Goal: Information Seeking & Learning: Learn about a topic

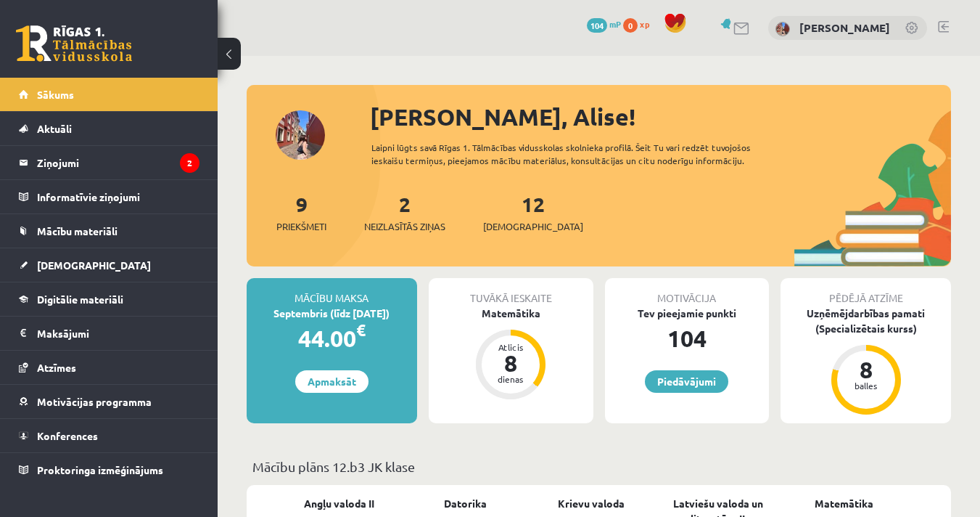
click at [370, 241] on div "9 Priekšmeti 2 Neizlasītās ziņas 12 Ieskaites" at bounding box center [599, 228] width 705 height 78
click at [102, 163] on legend "Ziņojumi 2" at bounding box center [118, 162] width 163 height 33
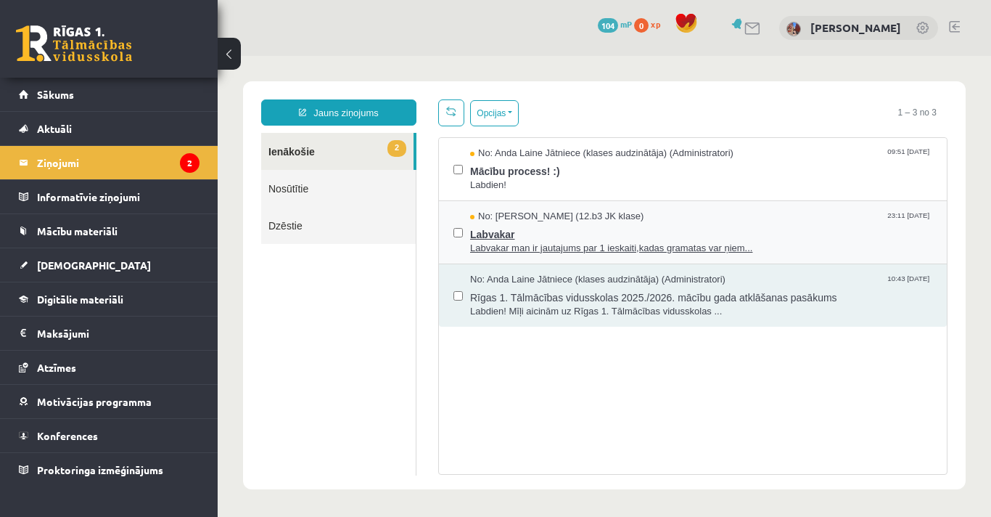
click at [516, 242] on span "Labvakar man ir jautajums par 1 ieskaiti,kadas gramatas var ņiem..." at bounding box center [701, 249] width 462 height 14
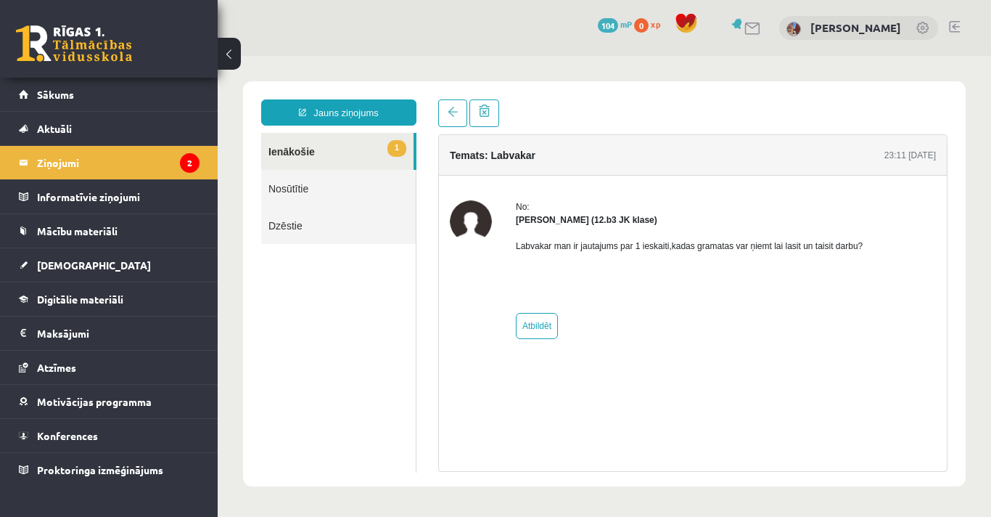
click at [297, 144] on link "1 Ienākošie" at bounding box center [337, 151] width 152 height 37
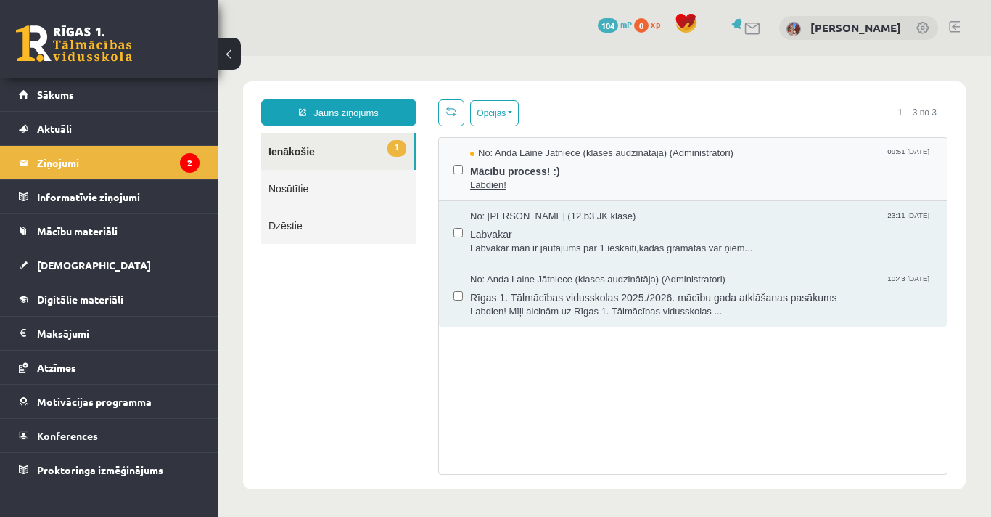
click at [500, 181] on span "Labdien!" at bounding box center [701, 186] width 462 height 14
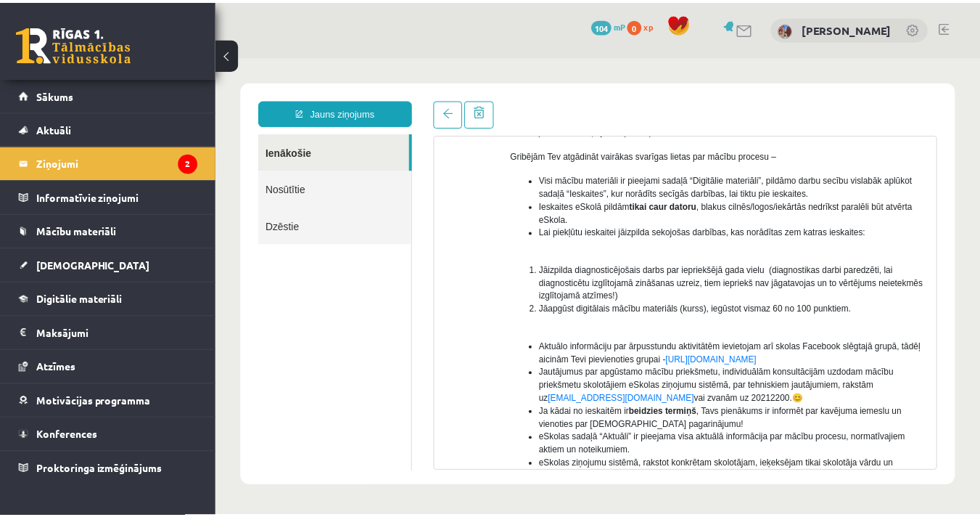
scroll to position [80, 0]
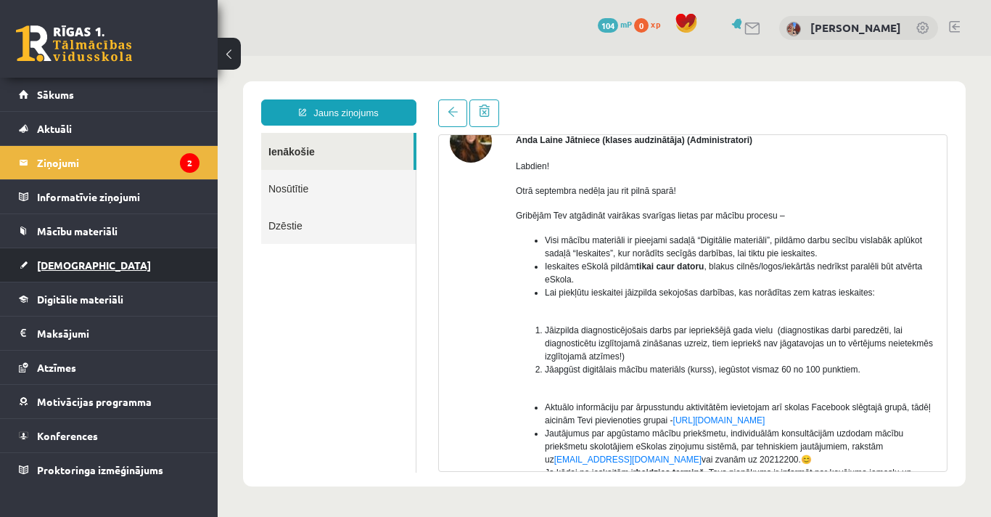
click at [69, 273] on link "[DEMOGRAPHIC_DATA]" at bounding box center [109, 264] width 181 height 33
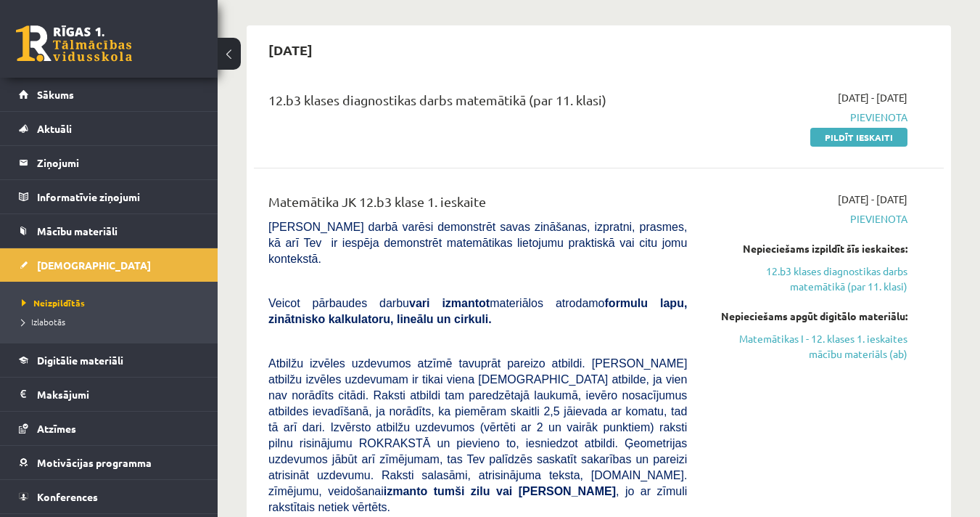
scroll to position [118, 0]
click at [75, 235] on span "Mācību materiāli" at bounding box center [77, 230] width 81 height 13
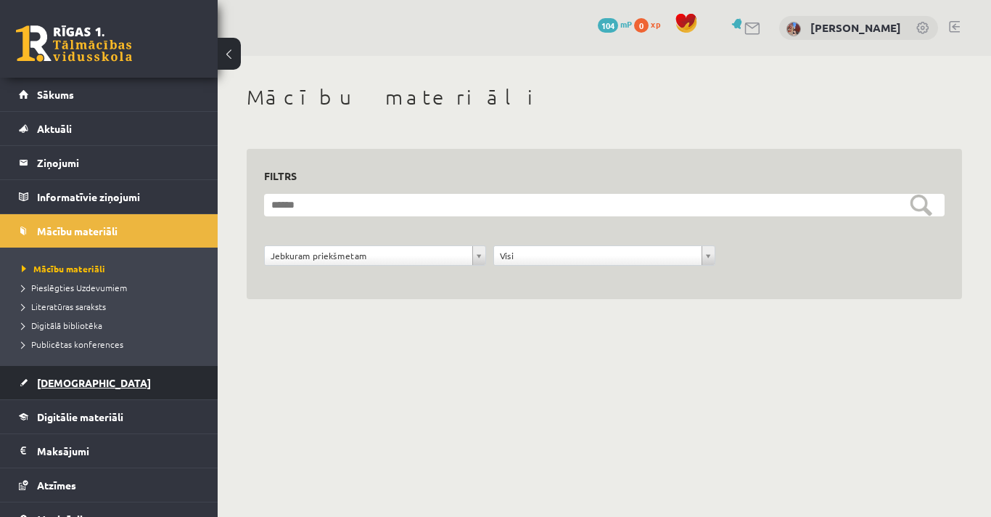
click at [65, 387] on span "[DEMOGRAPHIC_DATA]" at bounding box center [94, 382] width 114 height 13
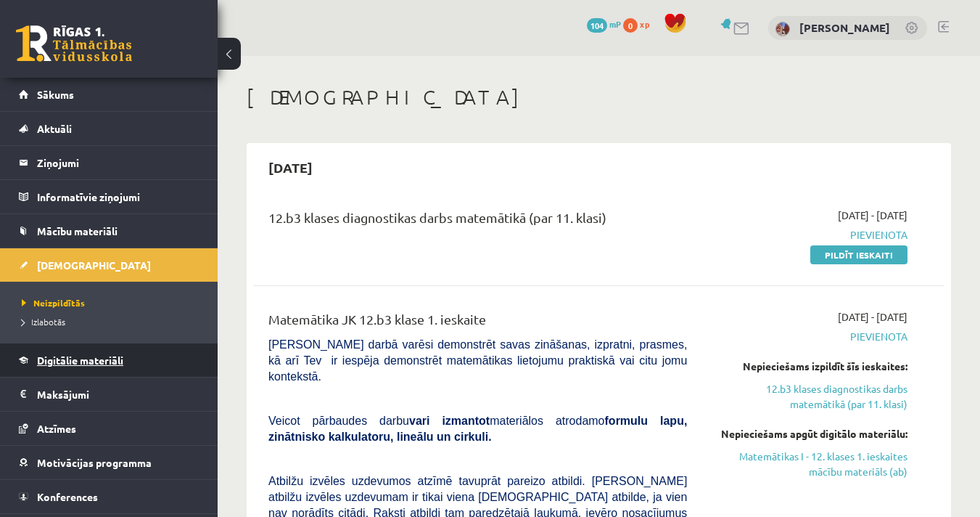
click at [81, 364] on span "Digitālie materiāli" at bounding box center [80, 359] width 86 height 13
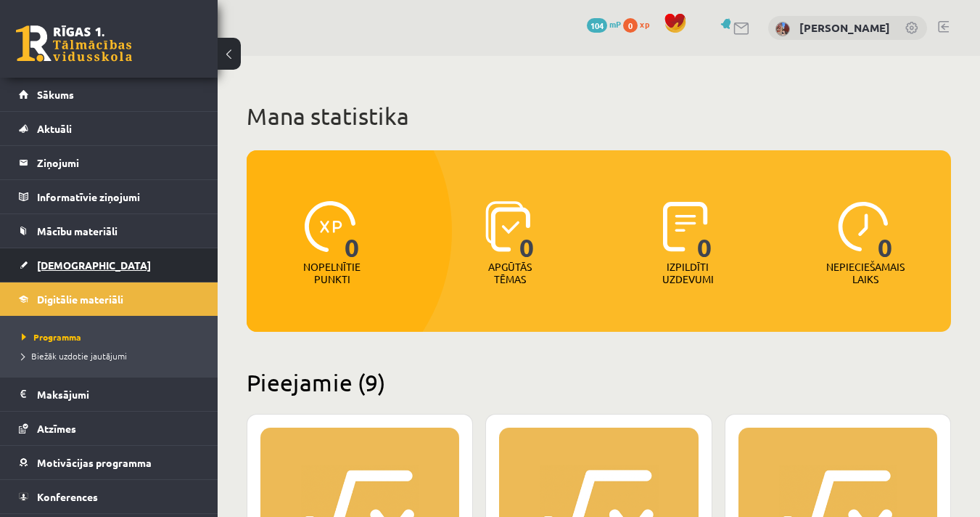
click at [66, 275] on link "[DEMOGRAPHIC_DATA]" at bounding box center [109, 264] width 181 height 33
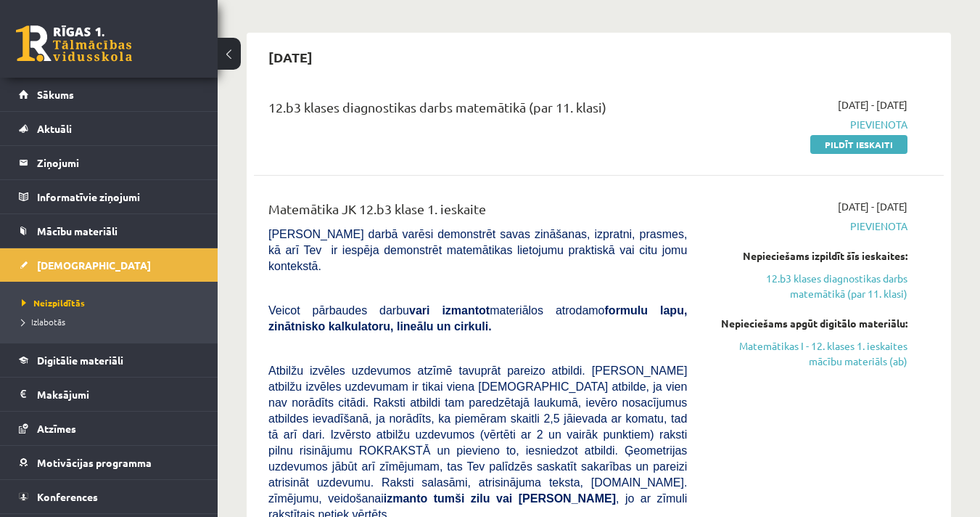
scroll to position [136, 0]
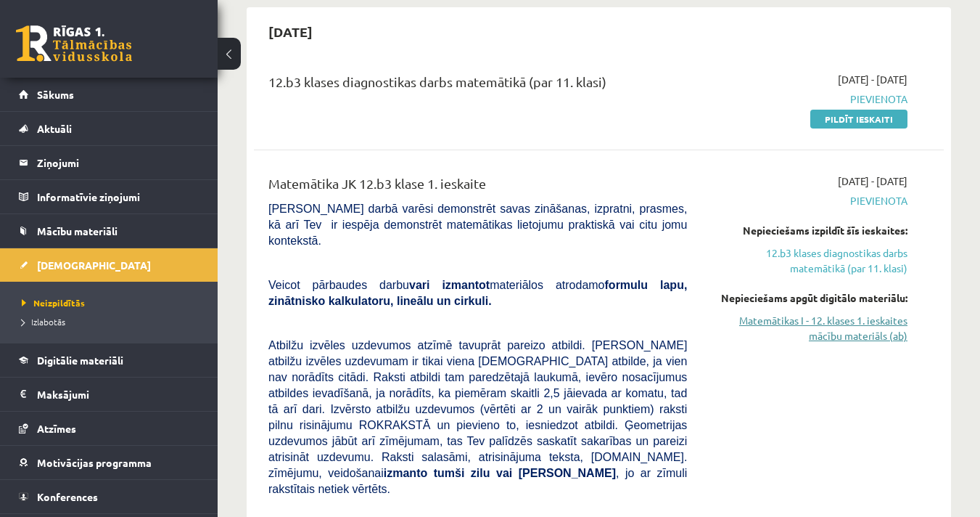
click at [832, 332] on link "Matemātikas I - 12. klases 1. ieskaites mācību materiāls (ab)" at bounding box center [808, 328] width 199 height 30
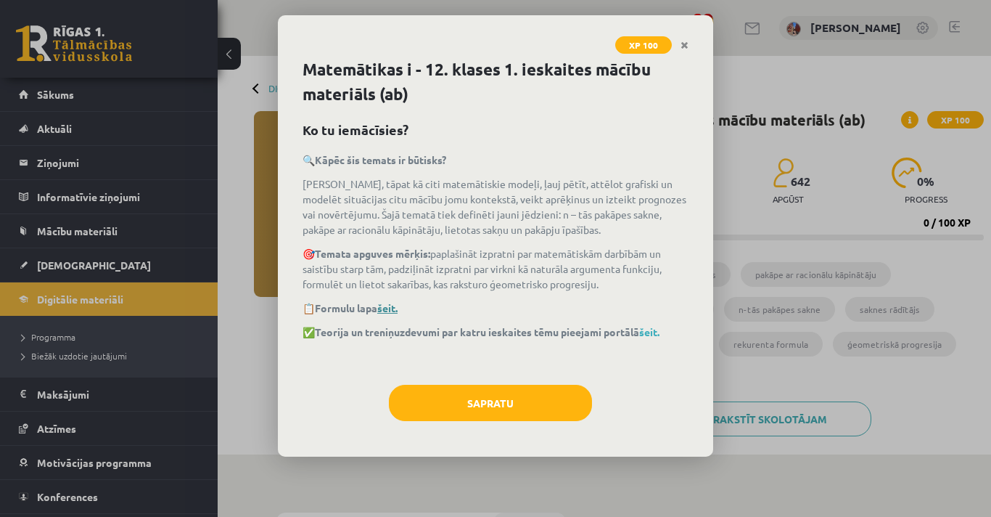
click at [387, 304] on link "šeit." at bounding box center [387, 307] width 20 height 13
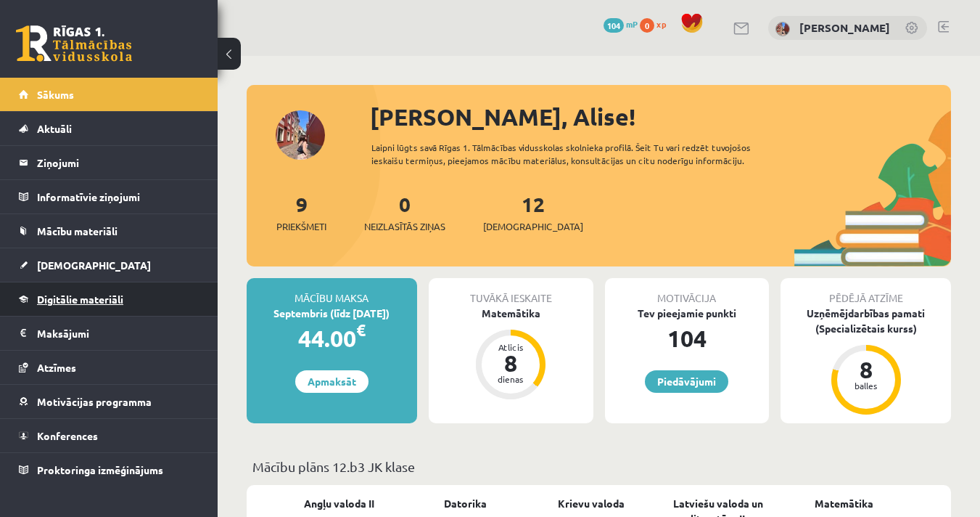
drag, startPoint x: 0, startPoint y: 0, endPoint x: 100, endPoint y: 295, distance: 311.2
click at [100, 295] on span "Digitālie materiāli" at bounding box center [80, 298] width 86 height 13
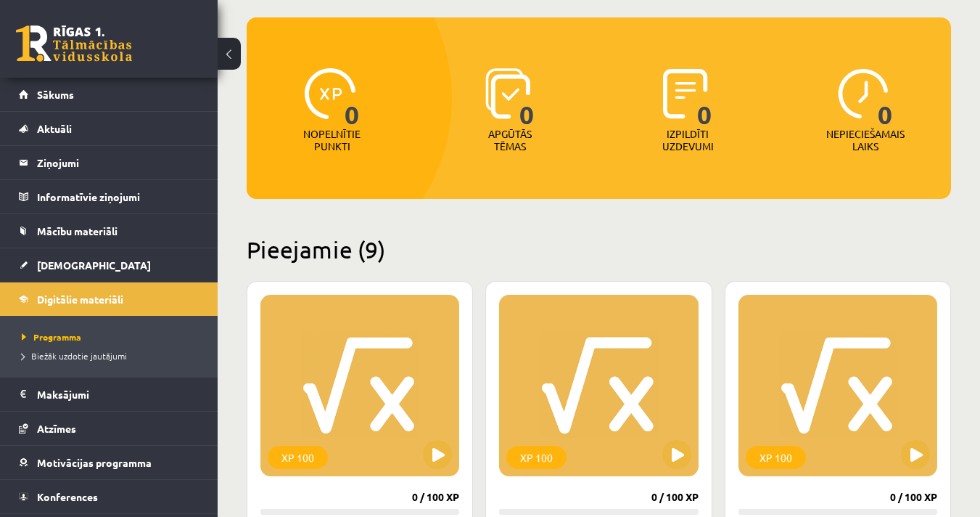
scroll to position [132, 0]
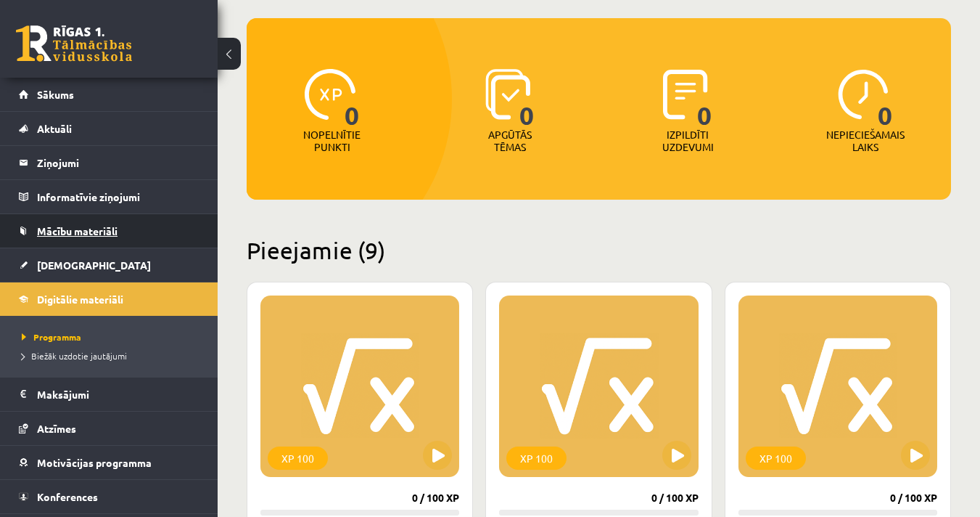
click at [66, 220] on link "Mācību materiāli" at bounding box center [109, 230] width 181 height 33
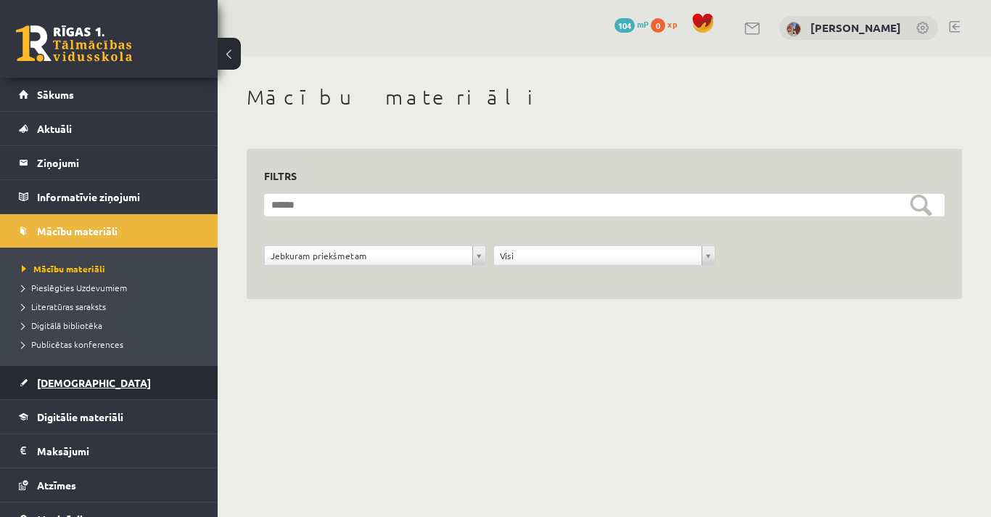
click at [45, 375] on link "[DEMOGRAPHIC_DATA]" at bounding box center [109, 382] width 181 height 33
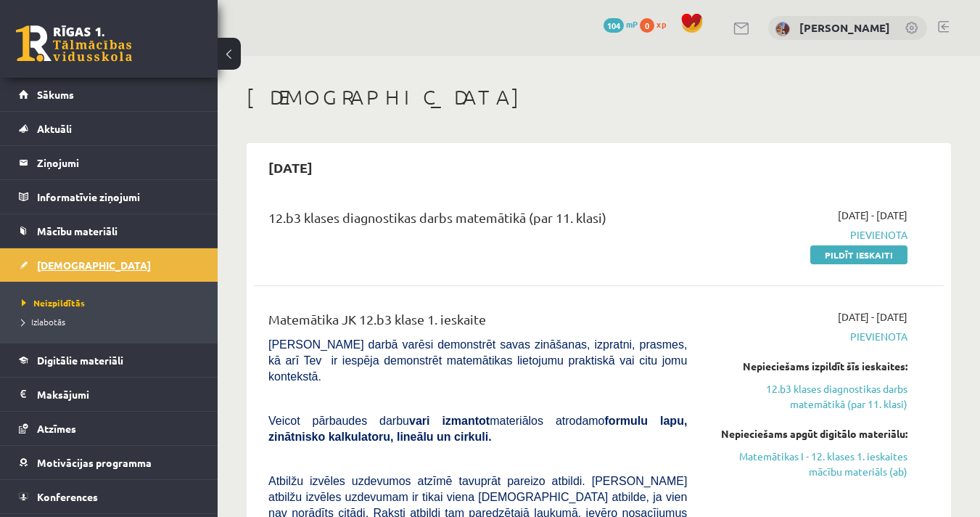
click at [45, 375] on link "Digitālie materiāli" at bounding box center [109, 359] width 181 height 33
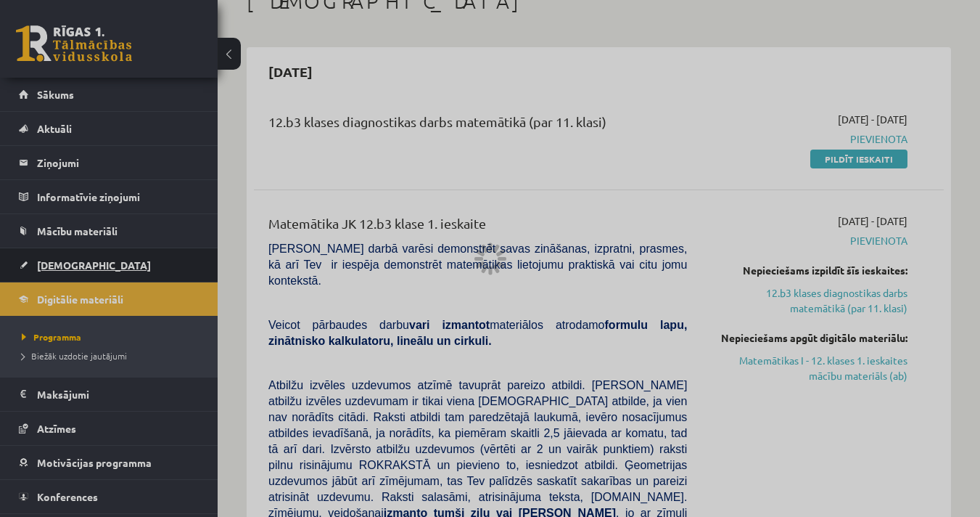
scroll to position [97, 0]
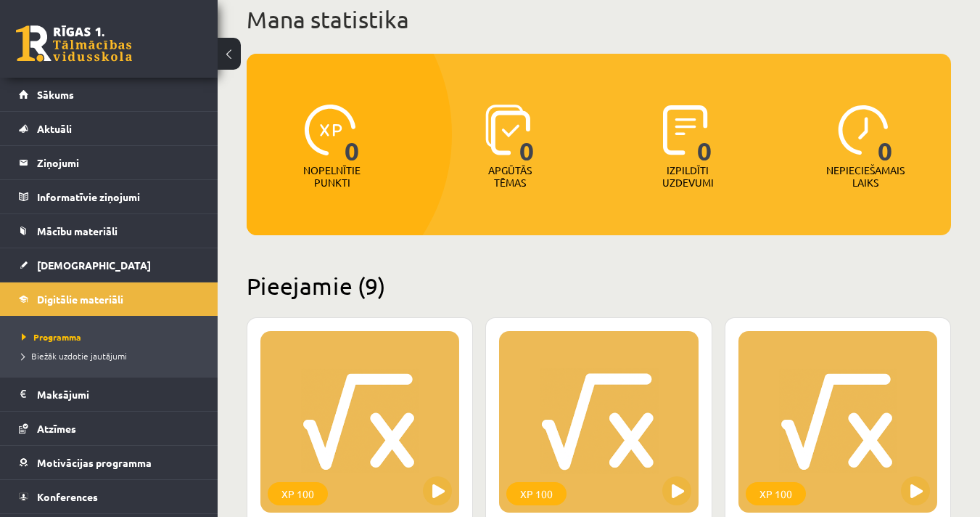
click at [51, 263] on span "[DEMOGRAPHIC_DATA]" at bounding box center [94, 264] width 114 height 13
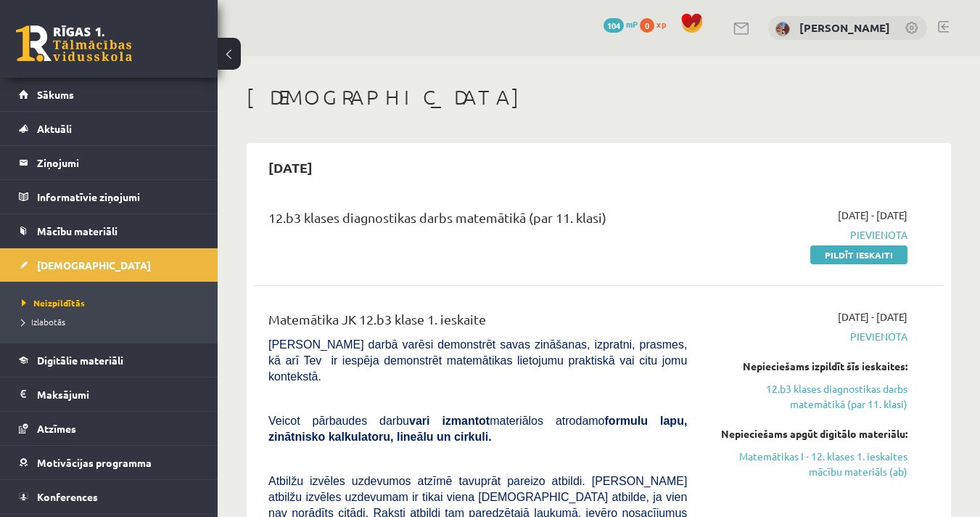
scroll to position [229, 0]
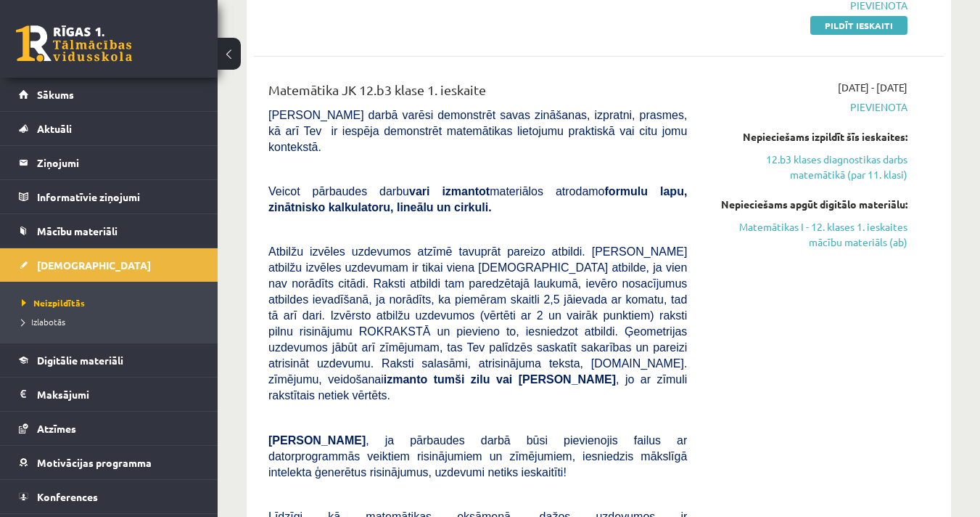
drag, startPoint x: 888, startPoint y: 225, endPoint x: 569, endPoint y: 83, distance: 348.6
click at [888, 225] on link "Matemātikas I - 12. klases 1. ieskaites mācību materiāls (ab)" at bounding box center [808, 234] width 199 height 30
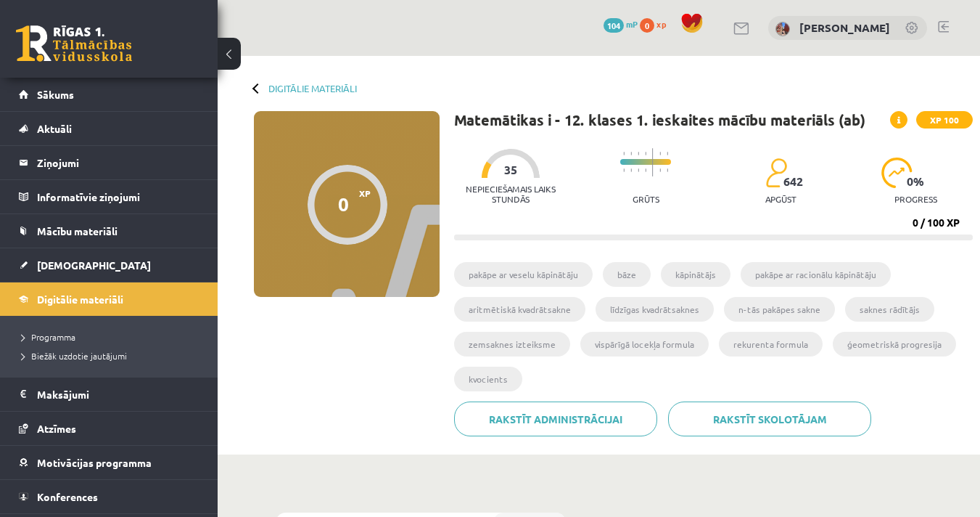
click at [563, 218] on div "Nepieciešamais laiks stundās 35 Grūts 642 apgūst 0 % progress 0 / 100 XP" at bounding box center [713, 190] width 519 height 99
click at [237, 56] on button at bounding box center [229, 54] width 23 height 32
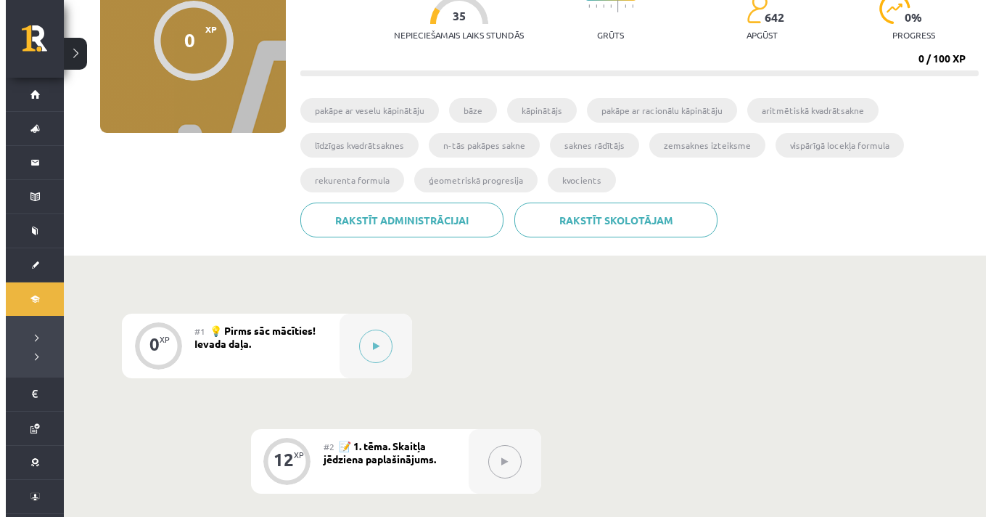
scroll to position [242, 0]
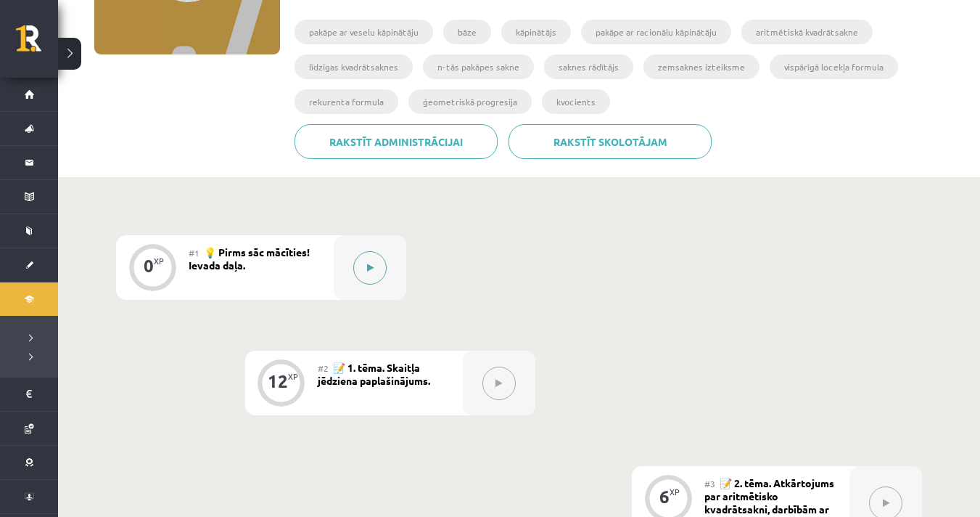
click at [374, 266] on button at bounding box center [369, 267] width 33 height 33
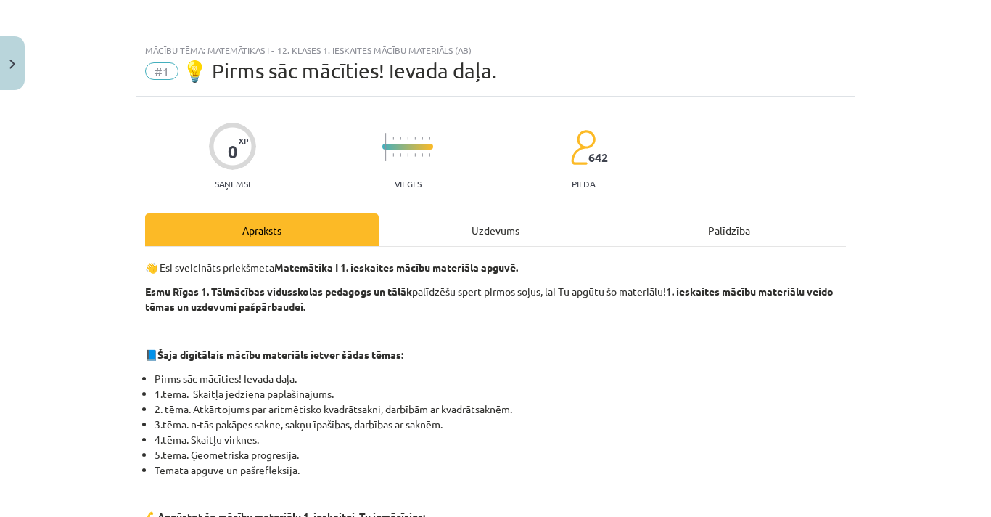
click at [494, 233] on div "Uzdevums" at bounding box center [496, 229] width 234 height 33
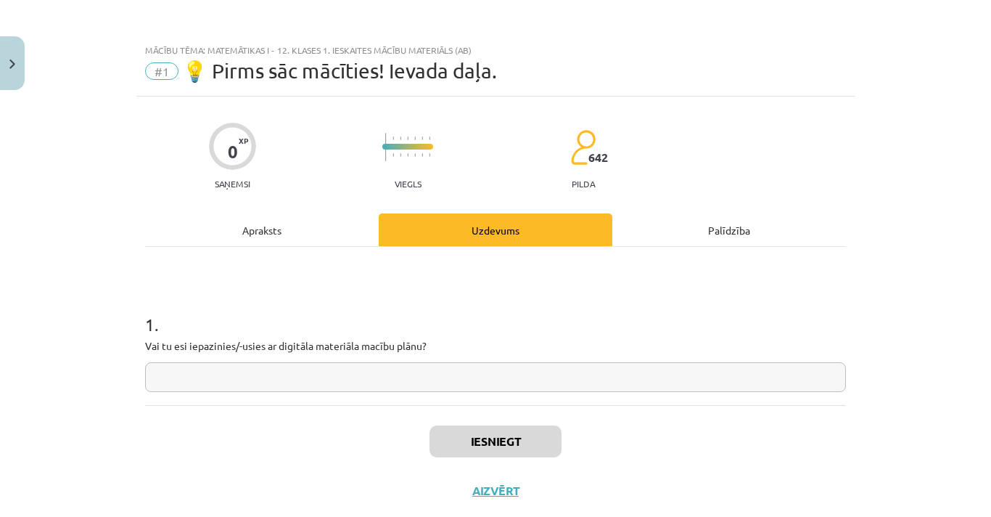
scroll to position [35, 0]
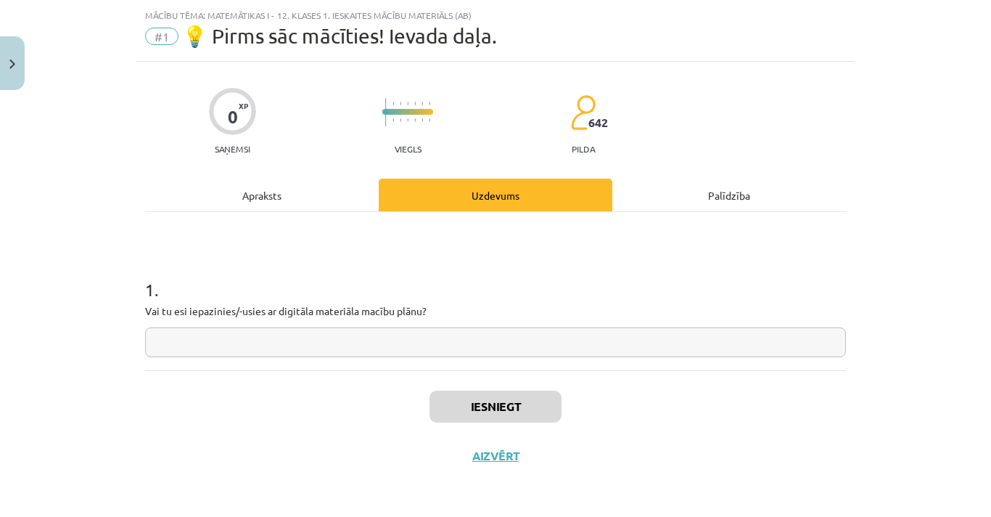
click at [737, 194] on div "Palīdzība" at bounding box center [730, 195] width 234 height 33
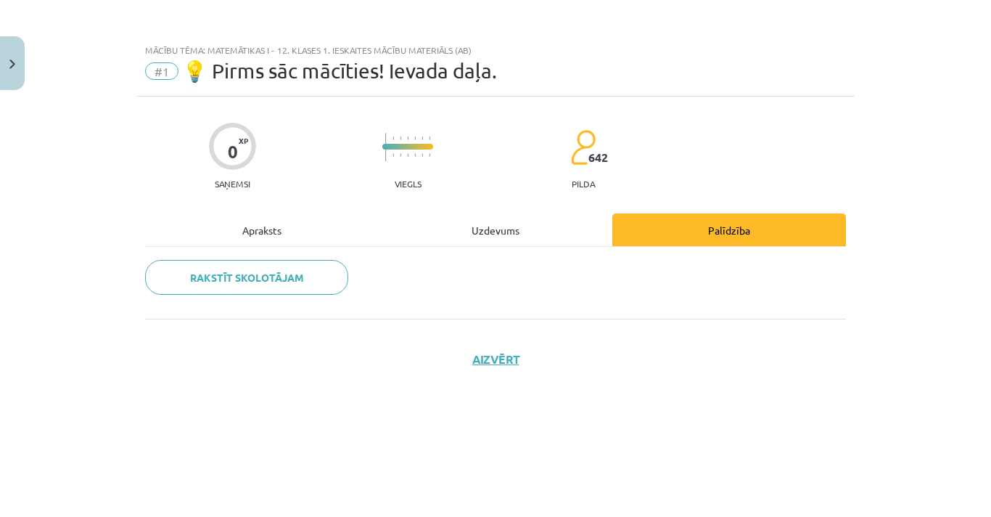
scroll to position [0, 0]
click at [278, 229] on div "Apraksts" at bounding box center [262, 229] width 234 height 33
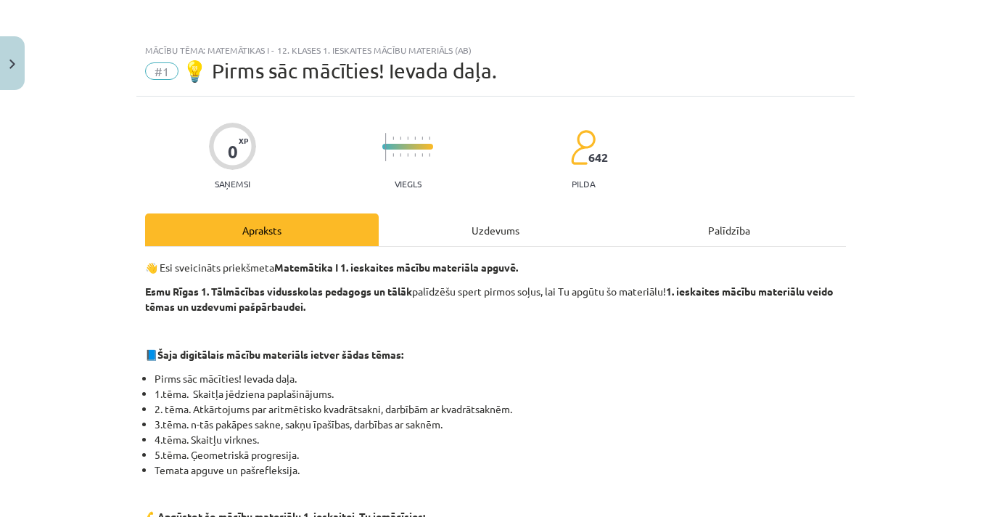
scroll to position [650, 0]
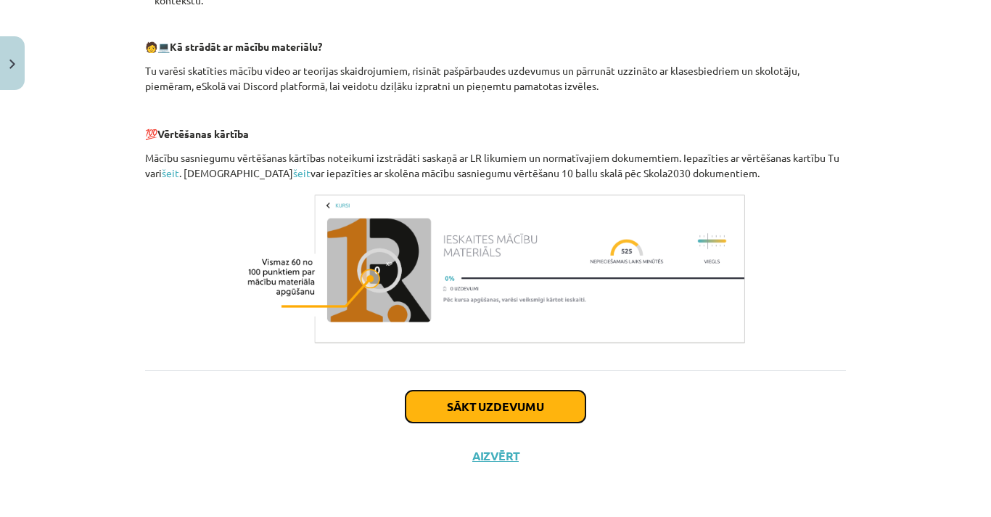
click at [483, 404] on button "Sākt uzdevumu" at bounding box center [496, 406] width 180 height 32
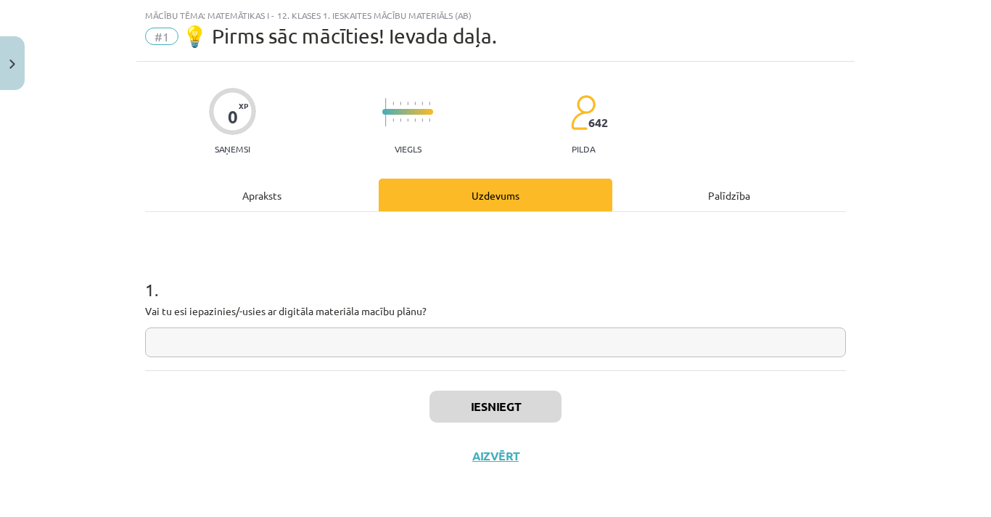
click at [388, 347] on input "text" at bounding box center [495, 342] width 701 height 30
type input "*"
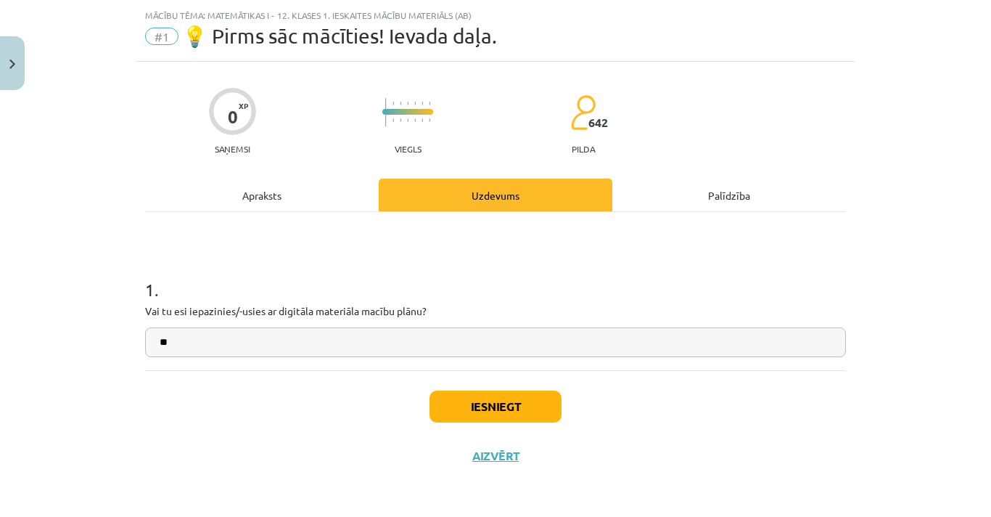
type input "**"
click at [488, 409] on button "Iesniegt" at bounding box center [496, 406] width 132 height 32
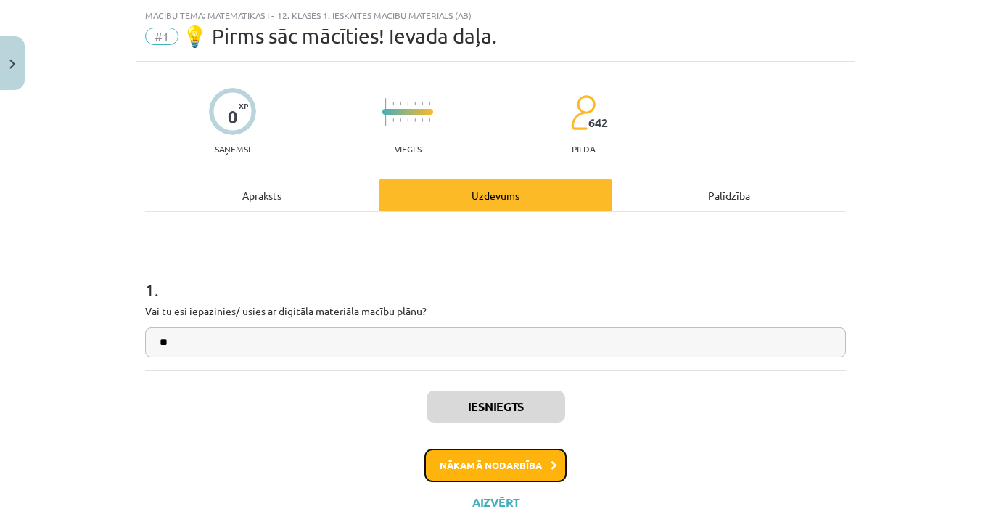
click at [544, 472] on button "Nākamā nodarbība" at bounding box center [496, 465] width 142 height 33
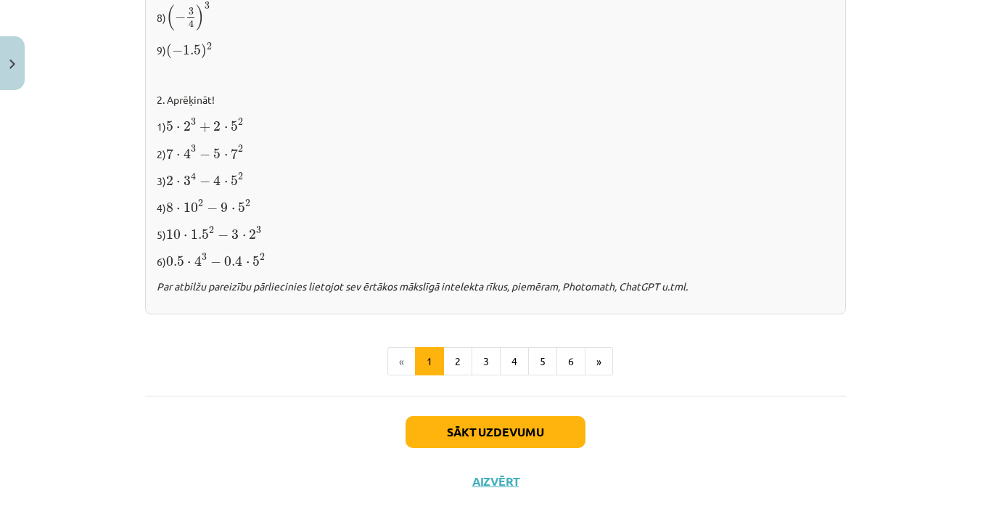
scroll to position [1545, 0]
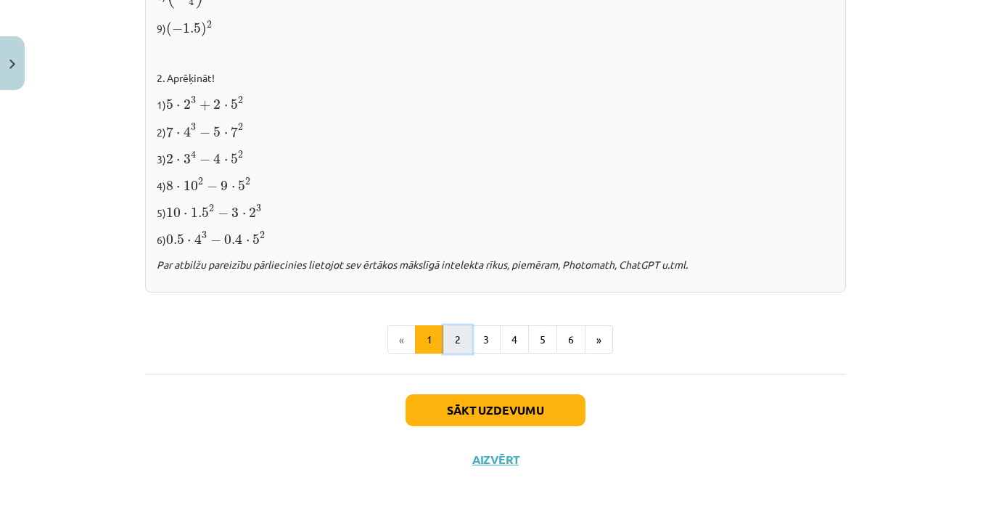
click at [451, 343] on button "2" at bounding box center [457, 339] width 29 height 29
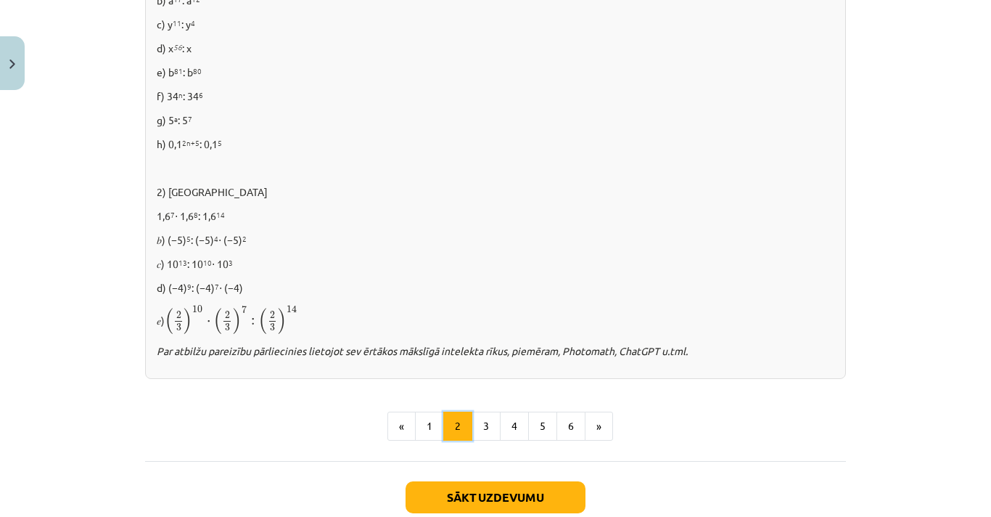
scroll to position [1023, 0]
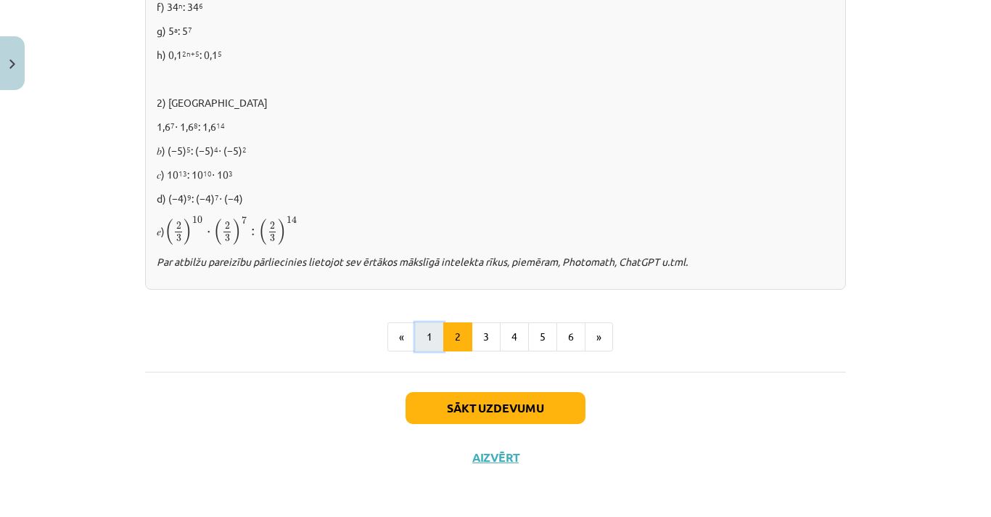
click at [431, 331] on button "1" at bounding box center [429, 336] width 29 height 29
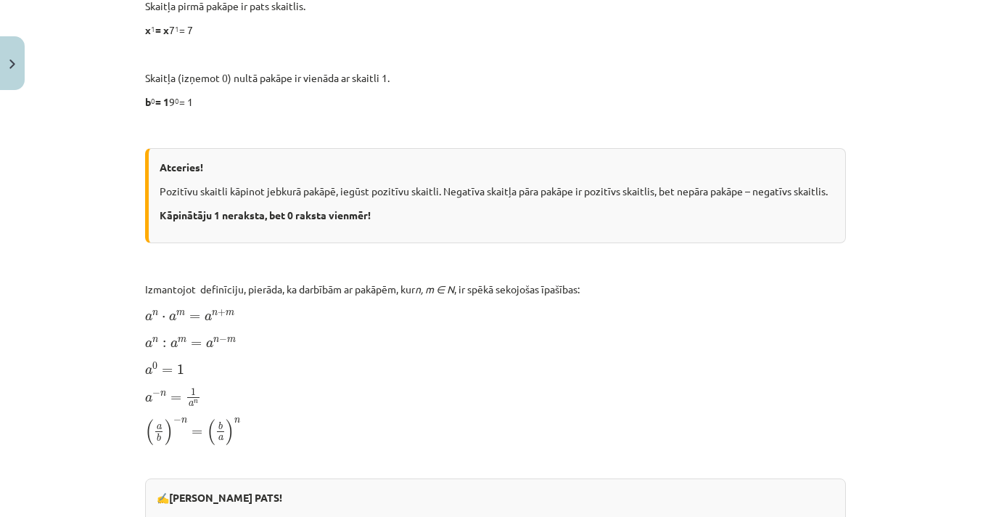
scroll to position [753, 0]
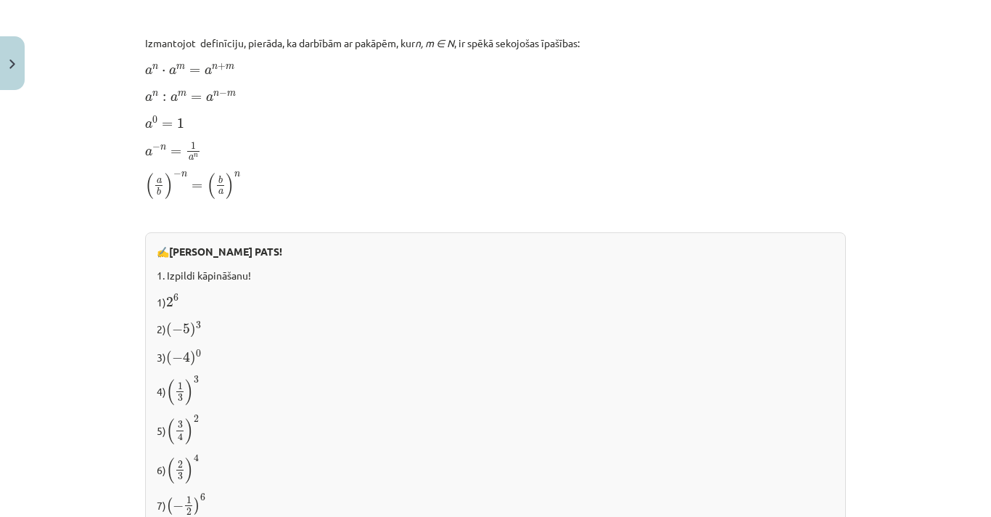
scroll to position [909, 0]
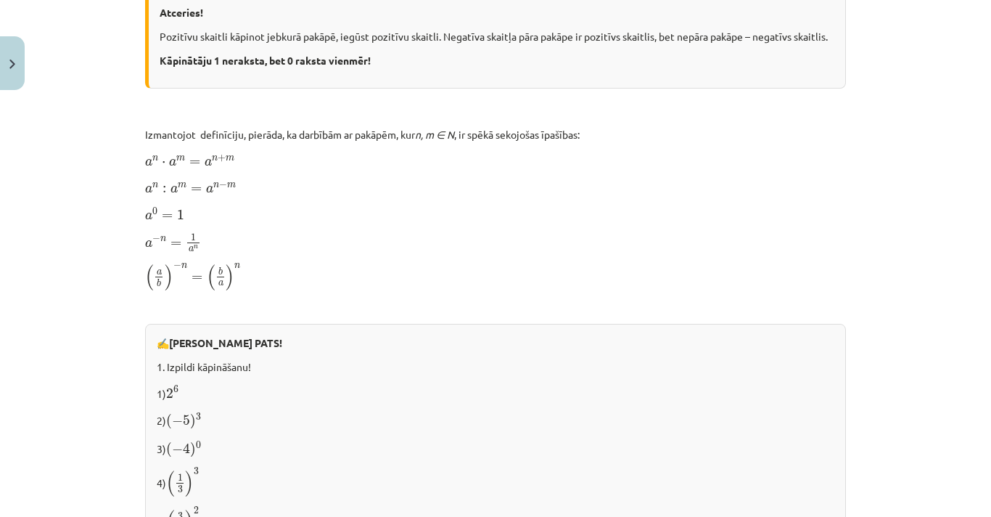
click at [805, 283] on p "( a b ) − n = ( b a ) n ( a b ) − n = ( b a ) n" at bounding box center [495, 276] width 701 height 30
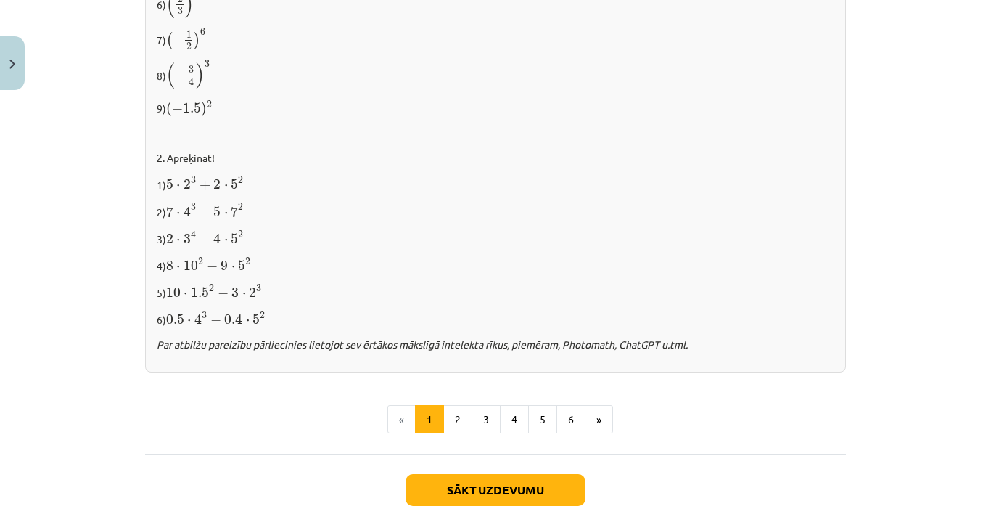
scroll to position [1464, 0]
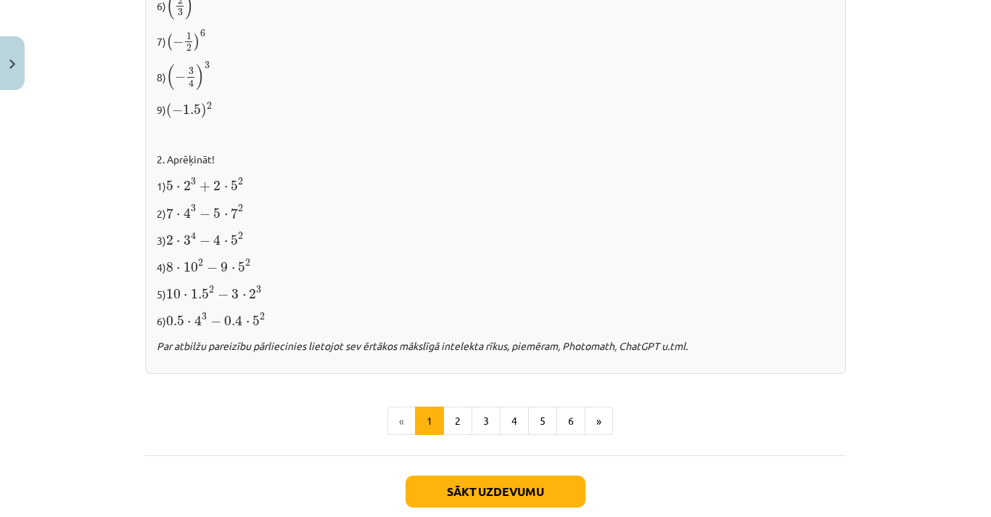
click at [608, 411] on ul "« 1 2 3 4 5 6 »" at bounding box center [495, 420] width 701 height 29
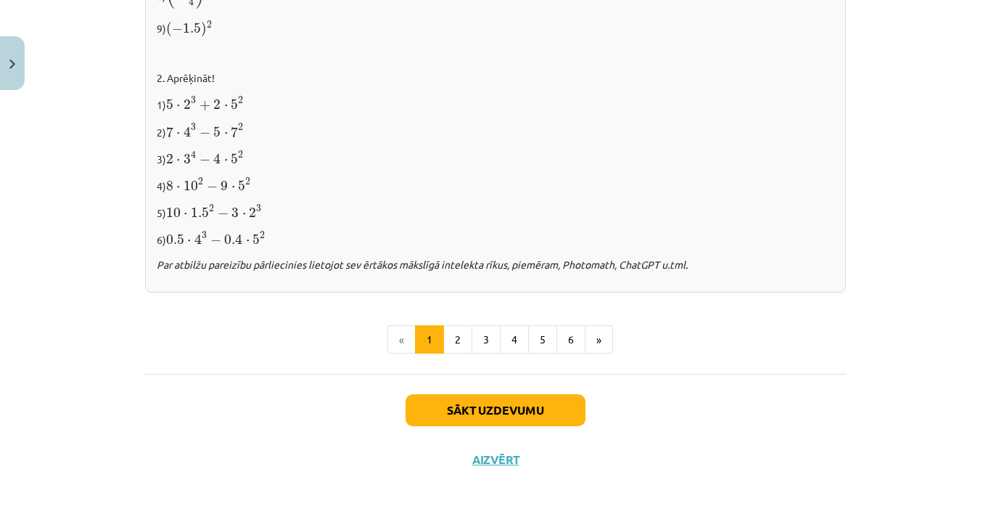
scroll to position [1474, 0]
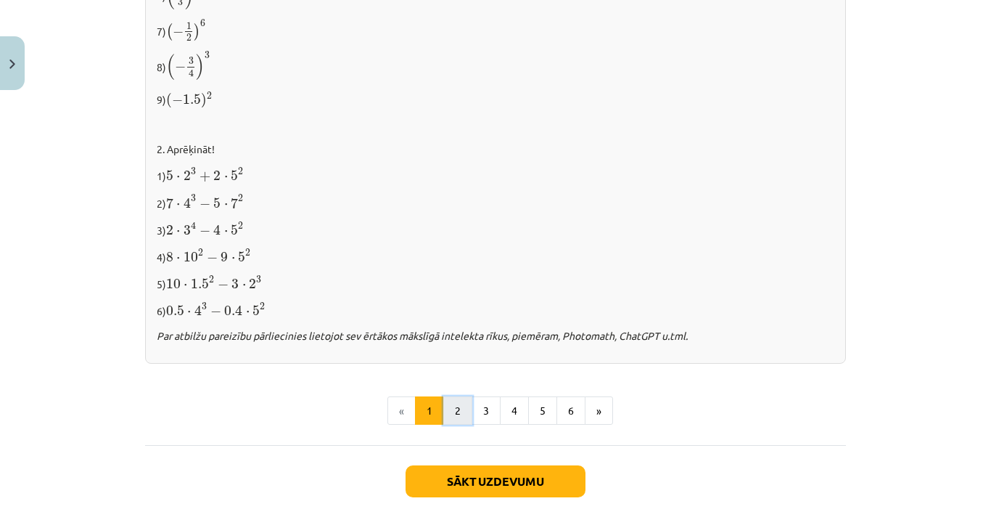
click at [444, 404] on button "2" at bounding box center [457, 410] width 29 height 29
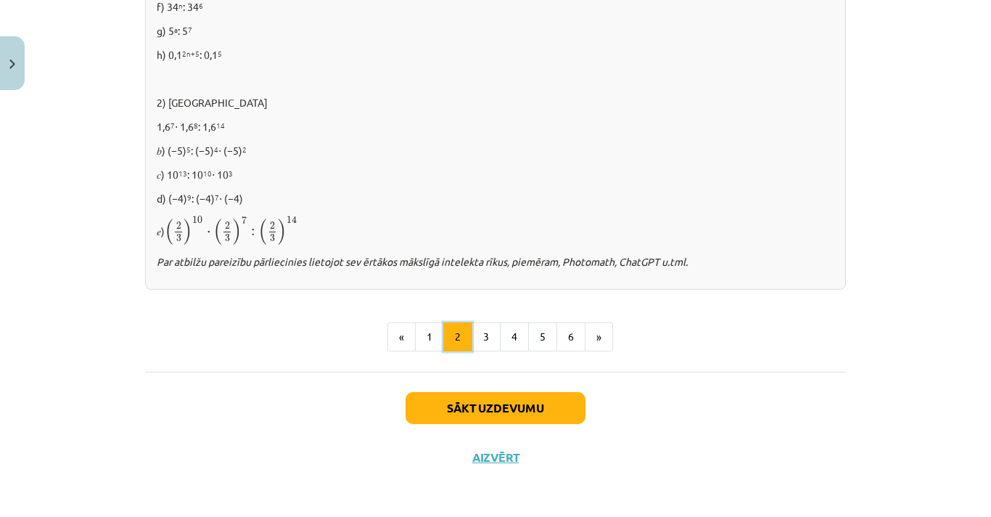
scroll to position [1022, 0]
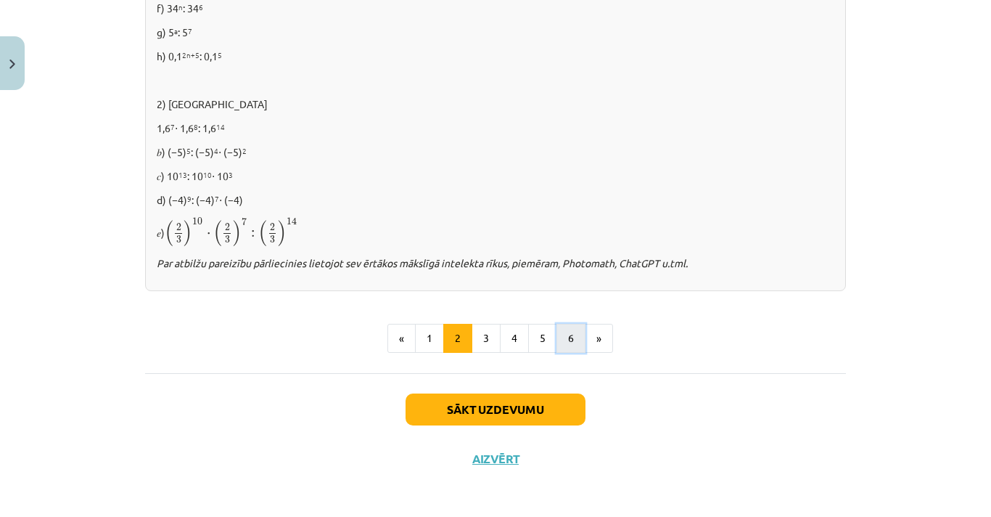
click at [573, 341] on button "6" at bounding box center [571, 338] width 29 height 29
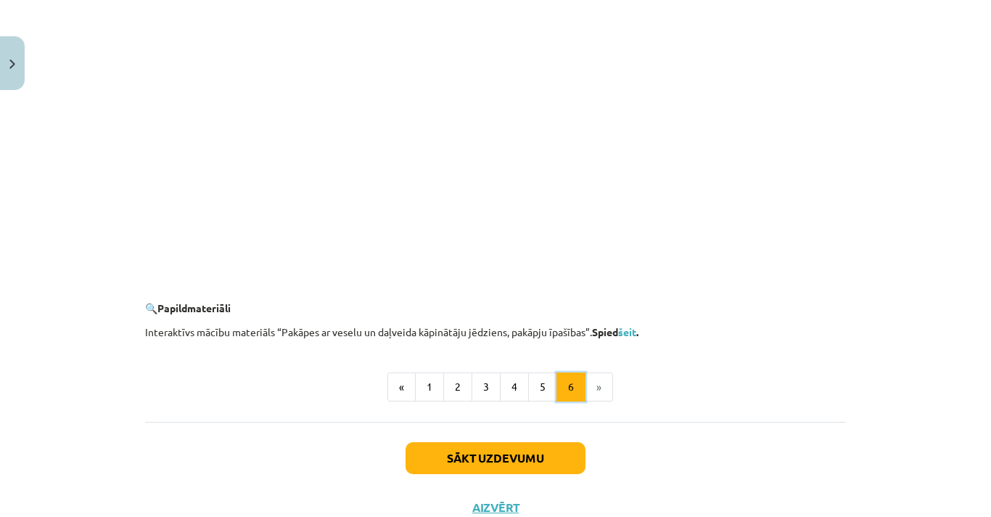
scroll to position [1409, 0]
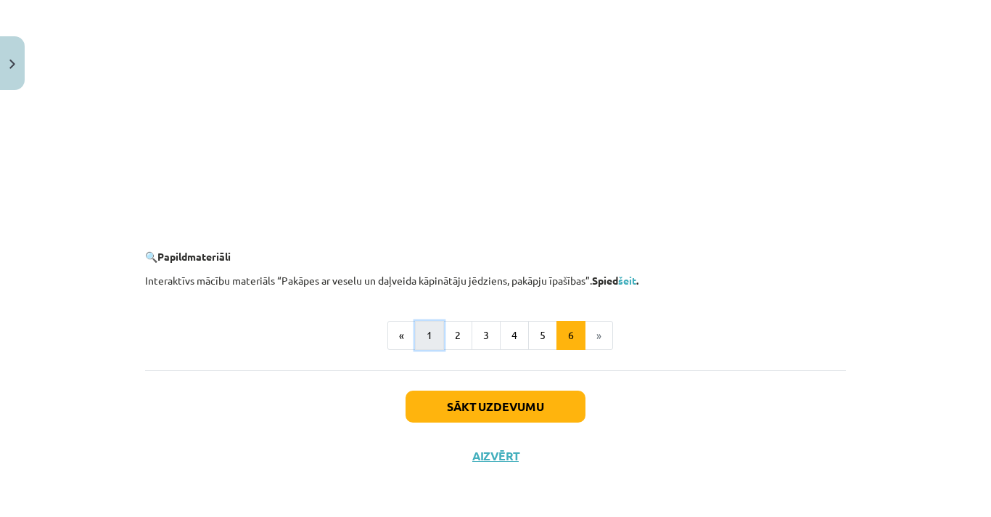
click at [437, 336] on button "1" at bounding box center [429, 335] width 29 height 29
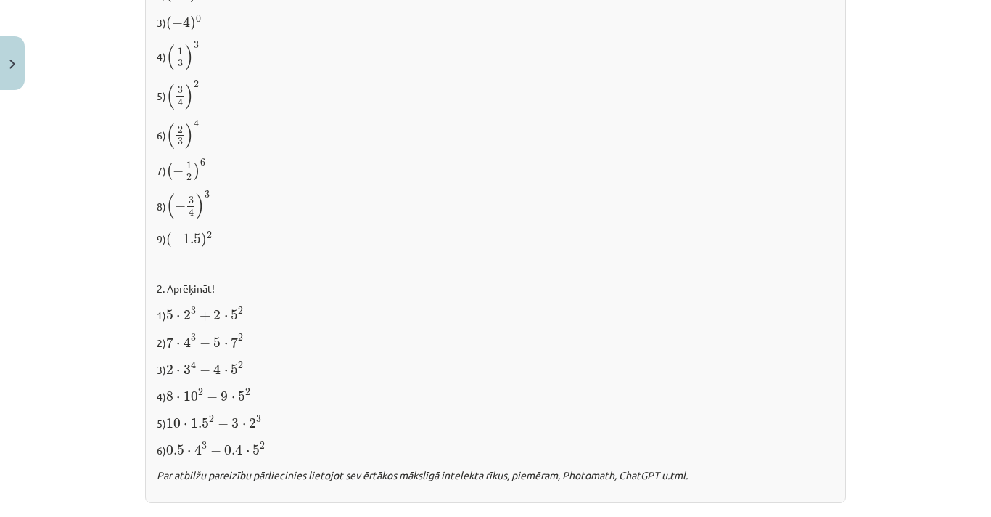
scroll to position [1539, 0]
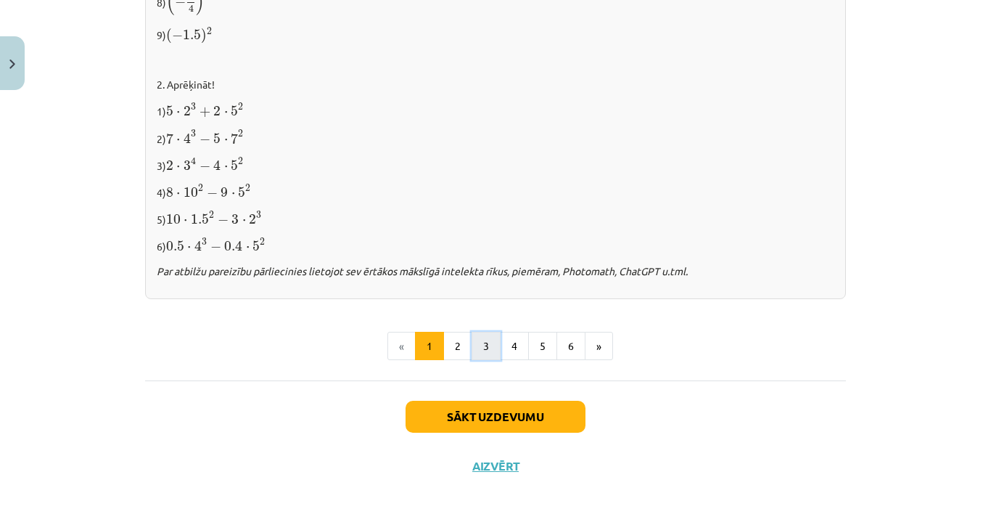
click at [480, 354] on button "3" at bounding box center [486, 346] width 29 height 29
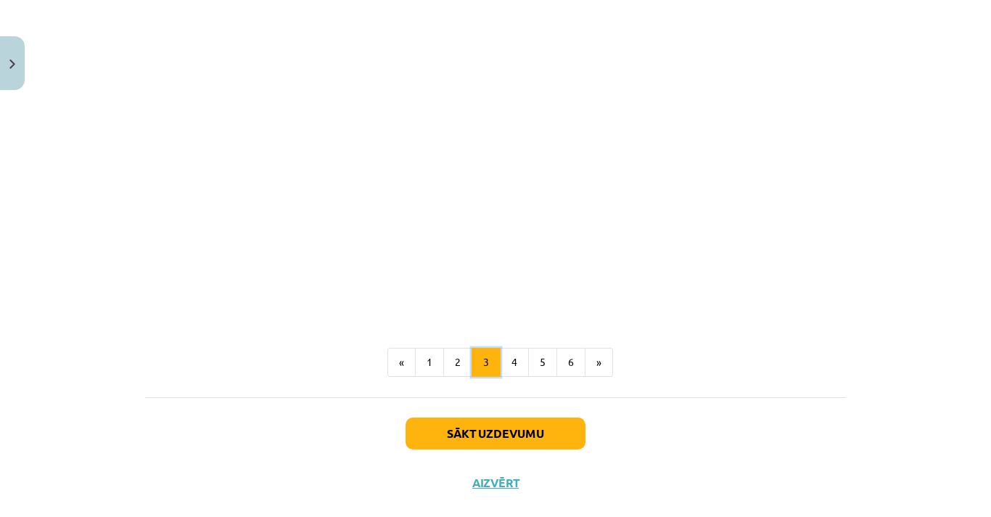
scroll to position [1291, 0]
click at [445, 361] on button "2" at bounding box center [457, 361] width 29 height 29
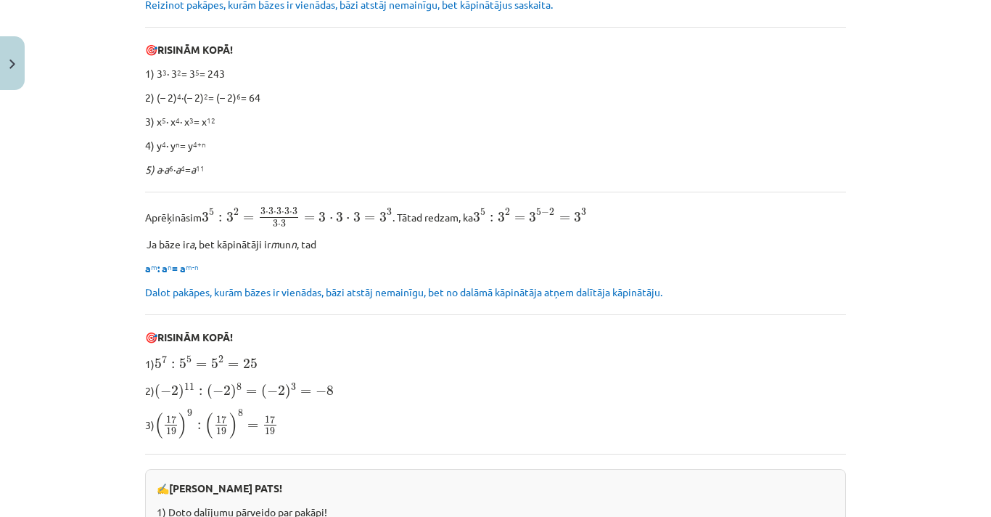
scroll to position [376, 0]
click at [374, 232] on div "Pakāpju reizināšana un dalīšana Aprēķināsim 2 4 ∙ 2 2 = 2 ∙ 2 ∙ 2 ∙ 2 ∙ 2 ∙ 2 =…" at bounding box center [495, 410] width 701 height 1053
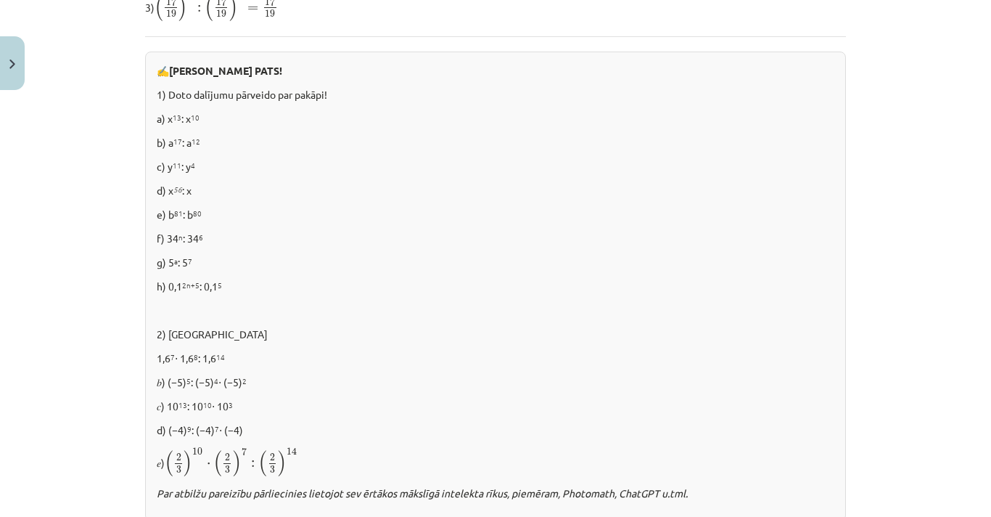
scroll to position [1023, 0]
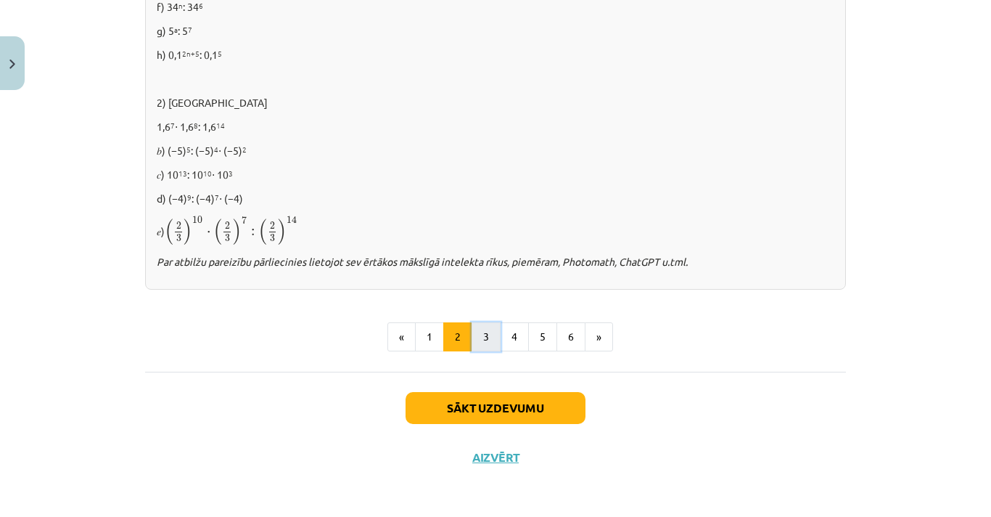
click at [475, 337] on button "3" at bounding box center [486, 336] width 29 height 29
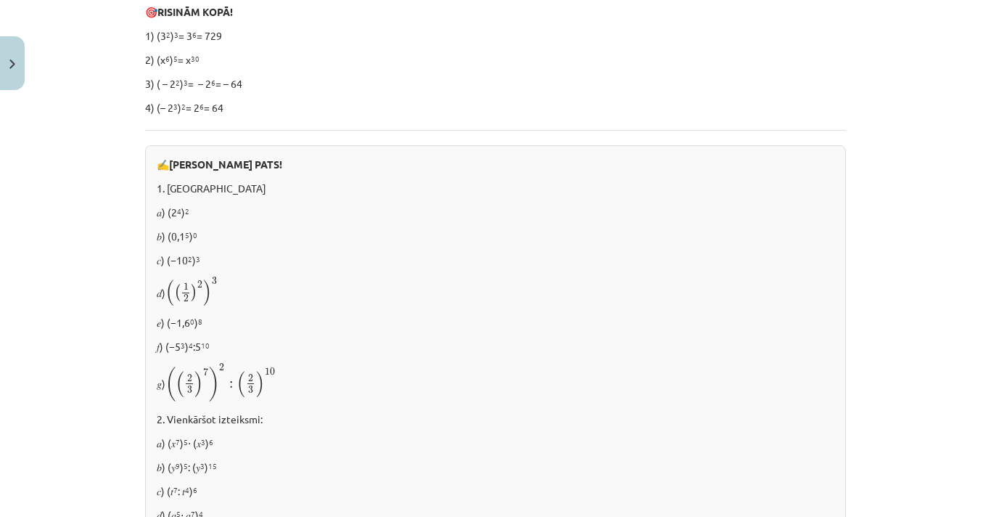
scroll to position [493, 0]
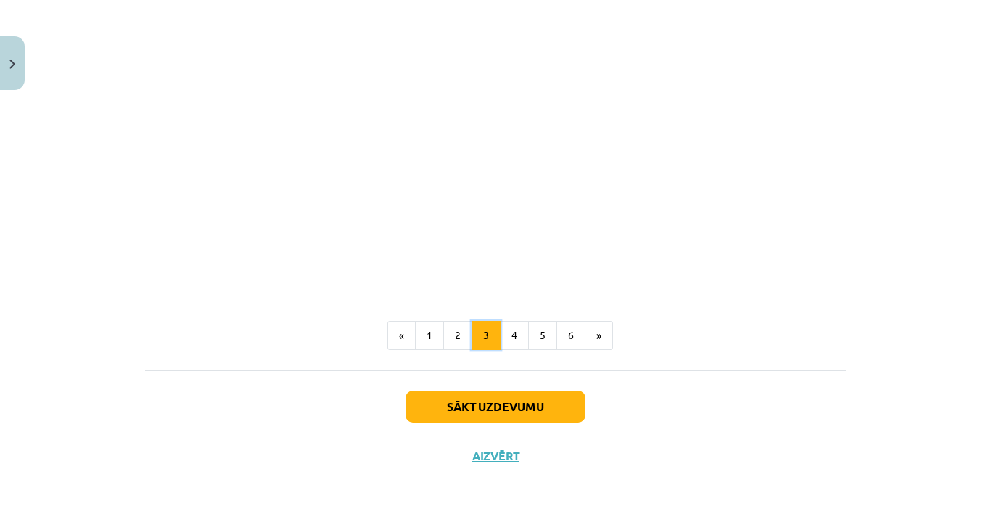
scroll to position [1317, 0]
click at [507, 340] on button "4" at bounding box center [514, 335] width 29 height 29
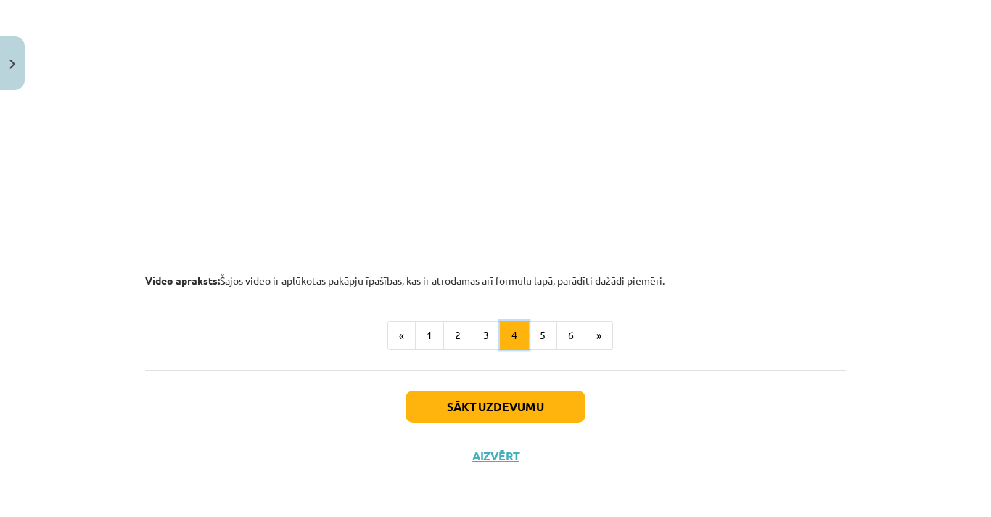
scroll to position [1539, 0]
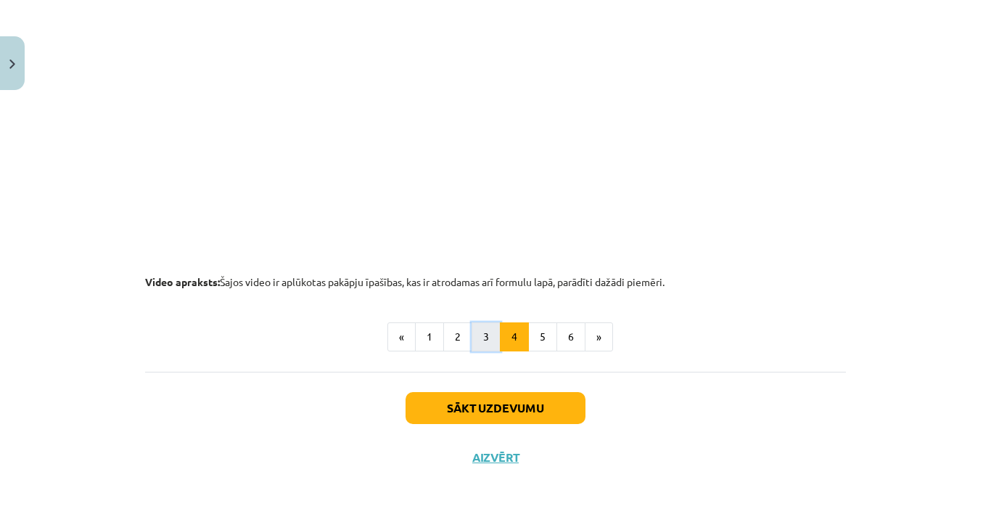
click at [479, 348] on button "3" at bounding box center [486, 336] width 29 height 29
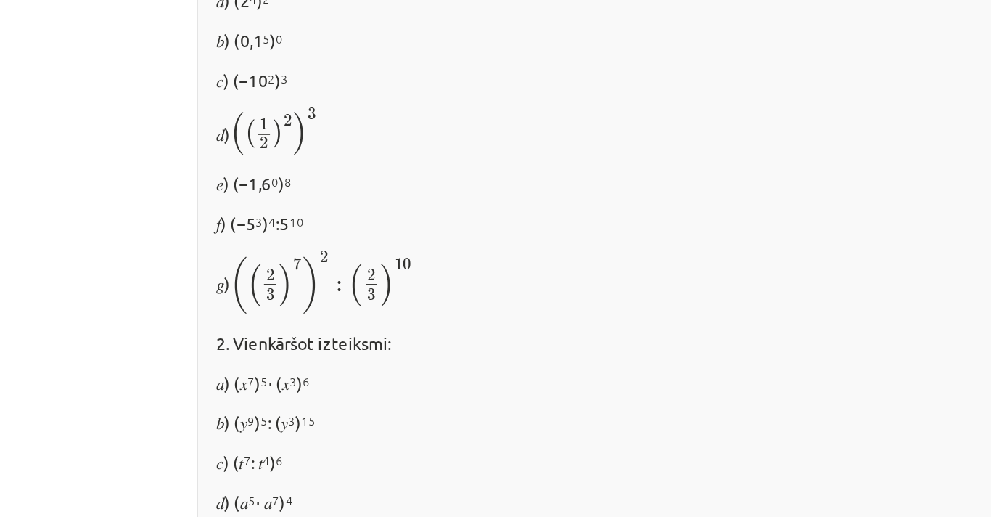
scroll to position [776, 0]
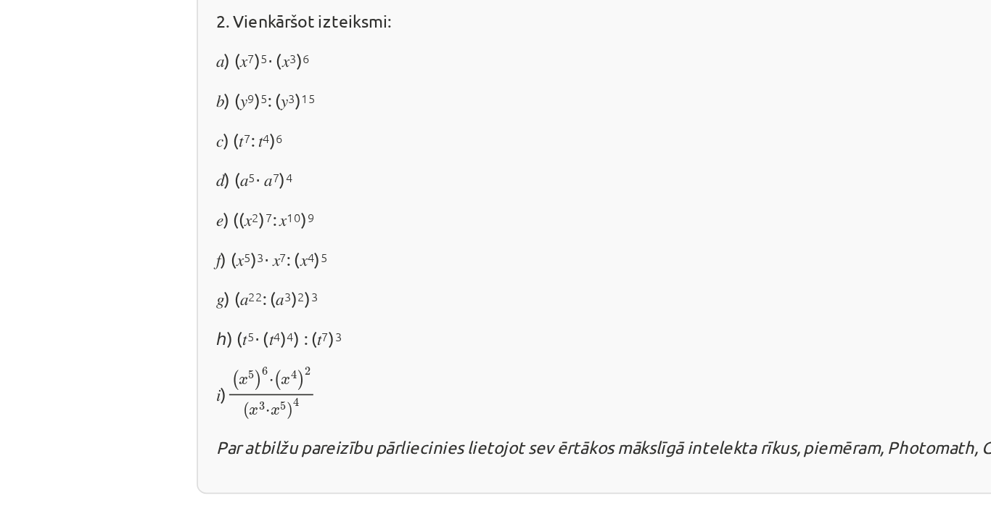
click at [147, 181] on div "✍️ RISINI PATS! 1. Aprēķināt 𝑎) (2 4 ) 2 𝑏) (0,1 5 ) 0 𝑐) (−10 2 ) 3 𝑑) ( ( 1 2…" at bounding box center [495, 86] width 701 height 560
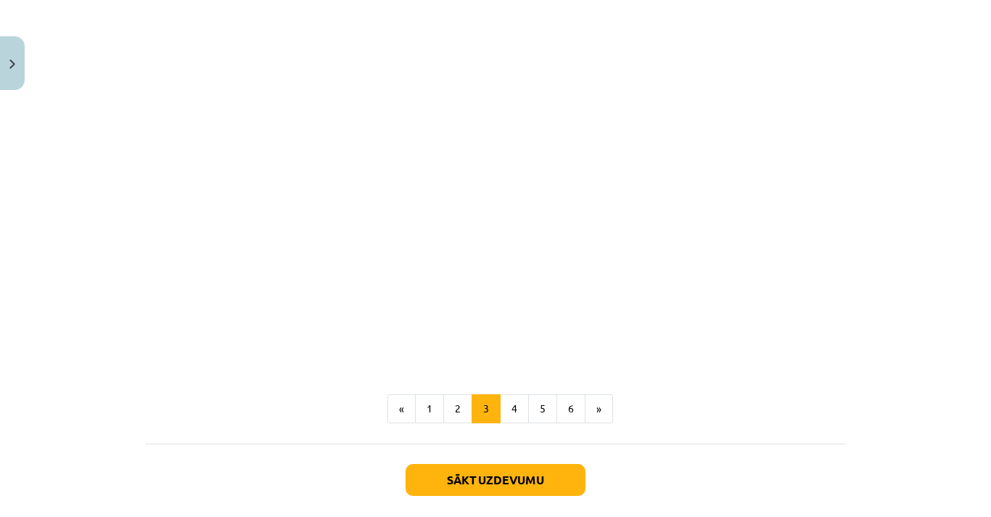
scroll to position [1317, 0]
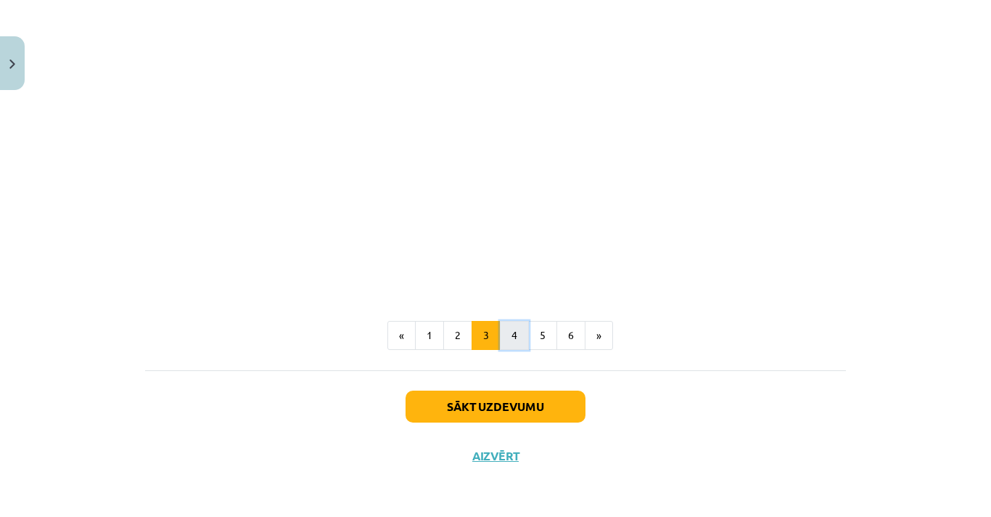
click at [514, 334] on button "4" at bounding box center [514, 335] width 29 height 29
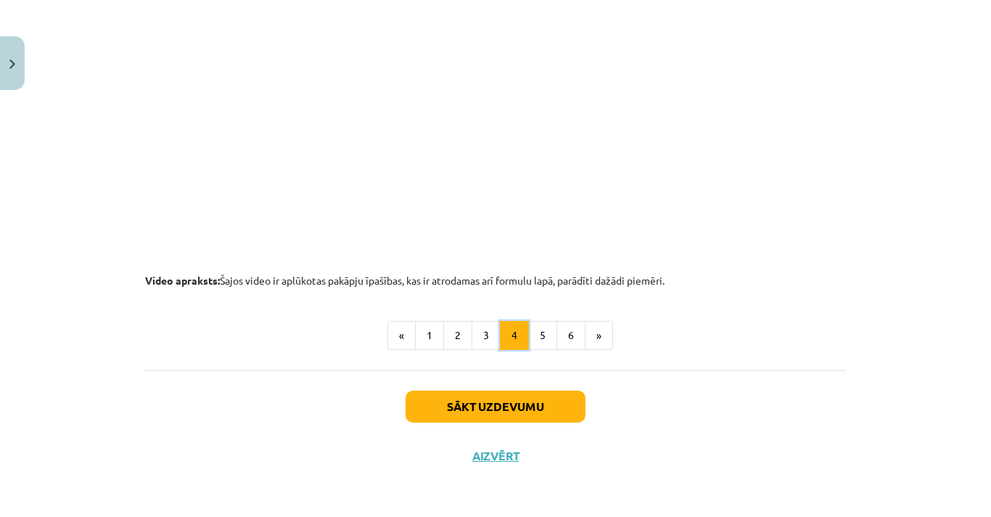
scroll to position [1539, 0]
click at [557, 336] on button "6" at bounding box center [571, 336] width 29 height 29
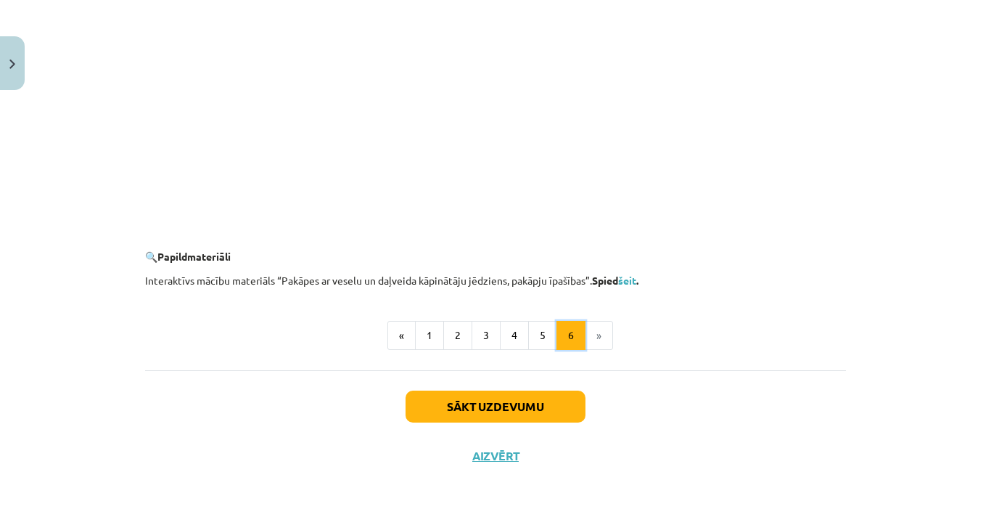
scroll to position [1406, 0]
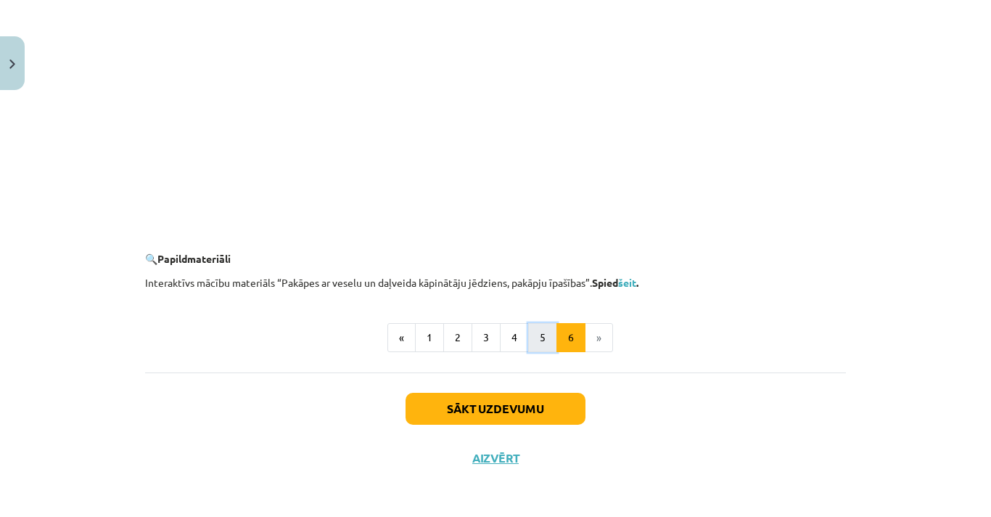
click at [535, 351] on button "5" at bounding box center [542, 337] width 29 height 29
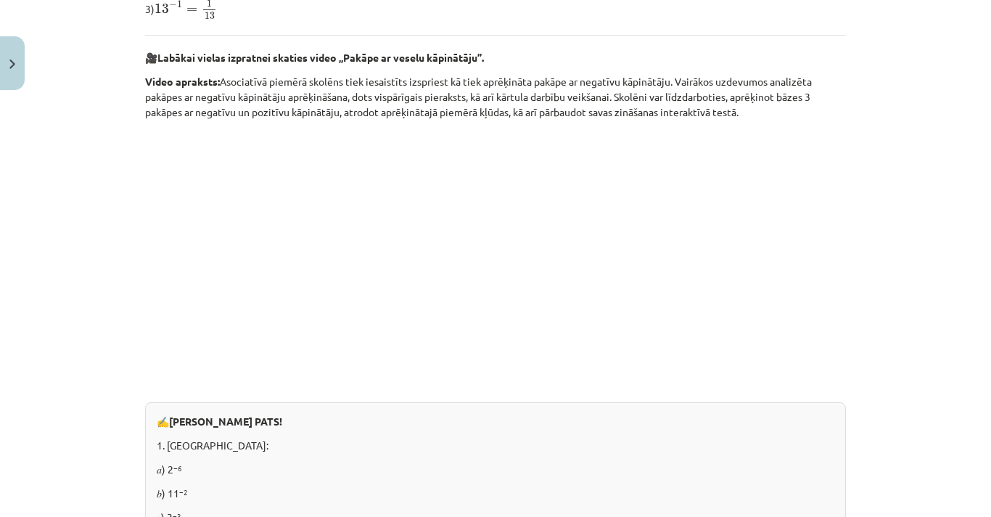
scroll to position [260, 0]
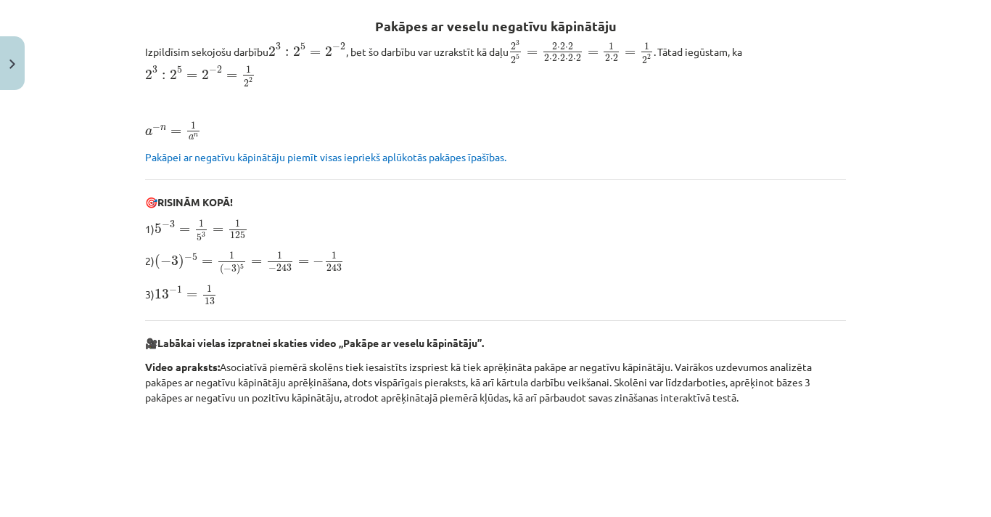
drag, startPoint x: 535, startPoint y: 351, endPoint x: 451, endPoint y: 216, distance: 158.7
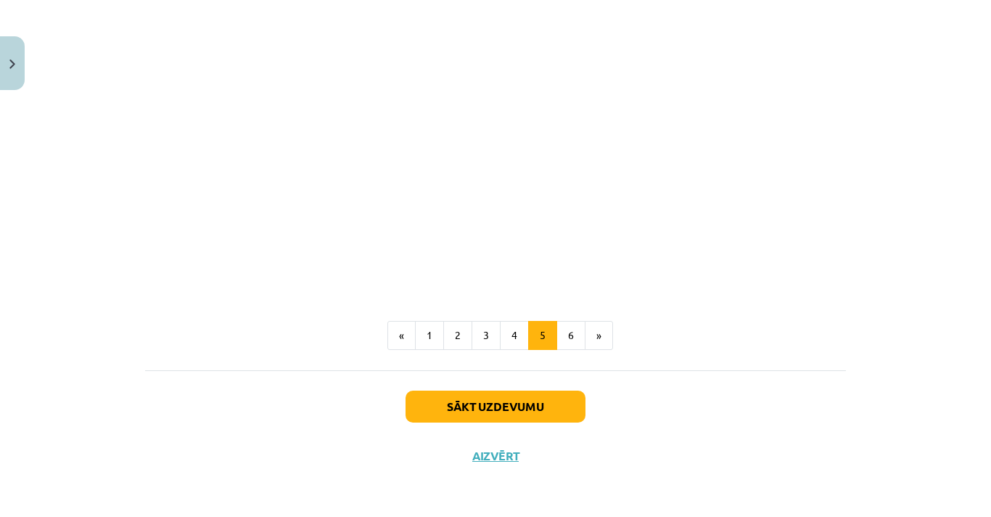
scroll to position [1738, 0]
click at [510, 344] on button "4" at bounding box center [514, 335] width 29 height 29
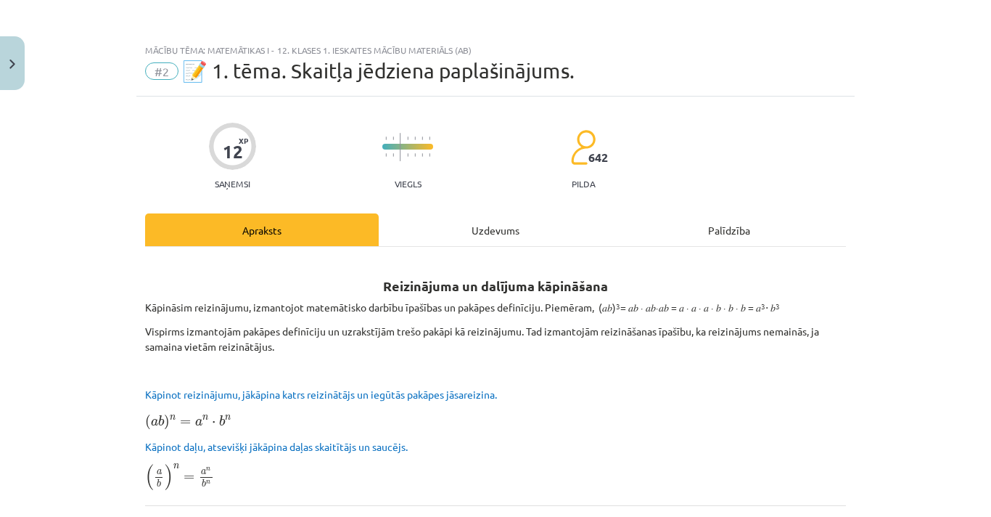
scroll to position [174, 0]
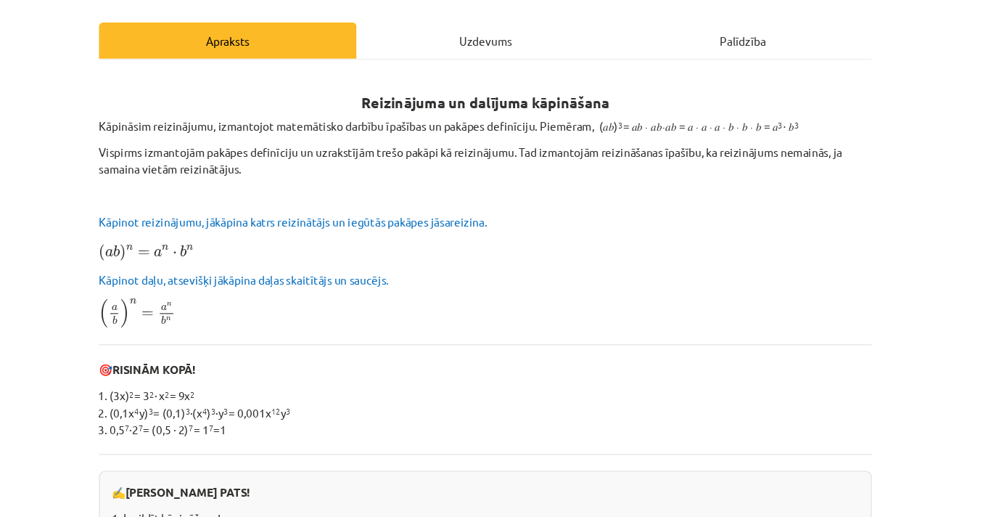
drag, startPoint x: 590, startPoint y: 201, endPoint x: 528, endPoint y: 176, distance: 67.1
click at [528, 176] on p "Vispirms izmantojām pakāpes definīciju un uzrakstījām trešo pakāpi kā reizināju…" at bounding box center [495, 165] width 701 height 30
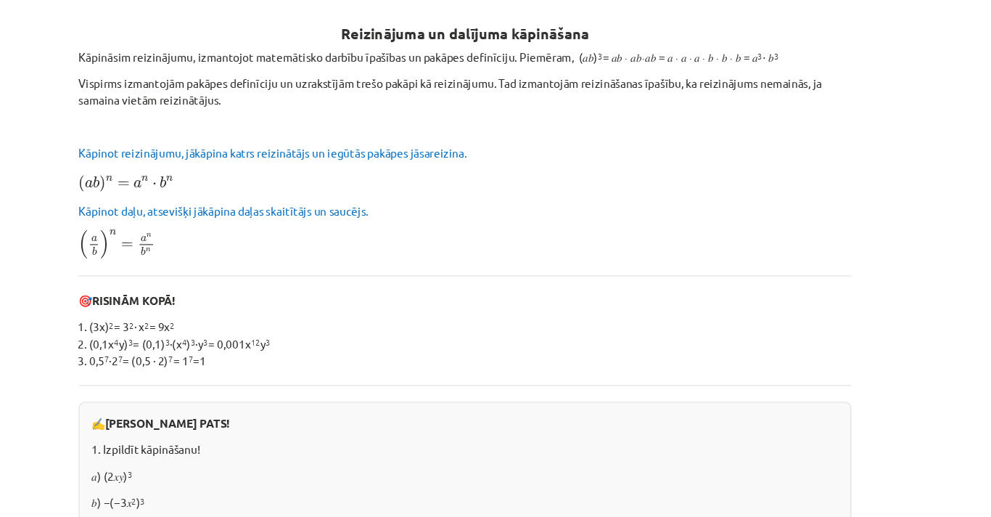
scroll to position [208, 0]
